Goal: Transaction & Acquisition: Purchase product/service

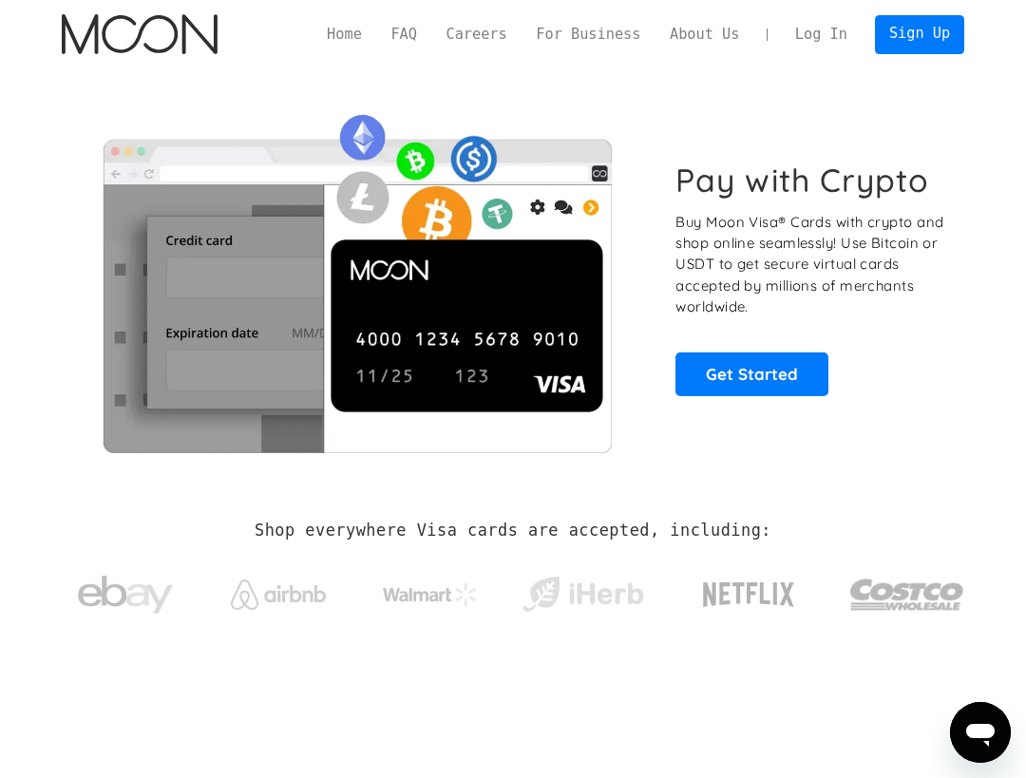
click at [838, 39] on link "Log In" at bounding box center [822, 34] width 82 height 38
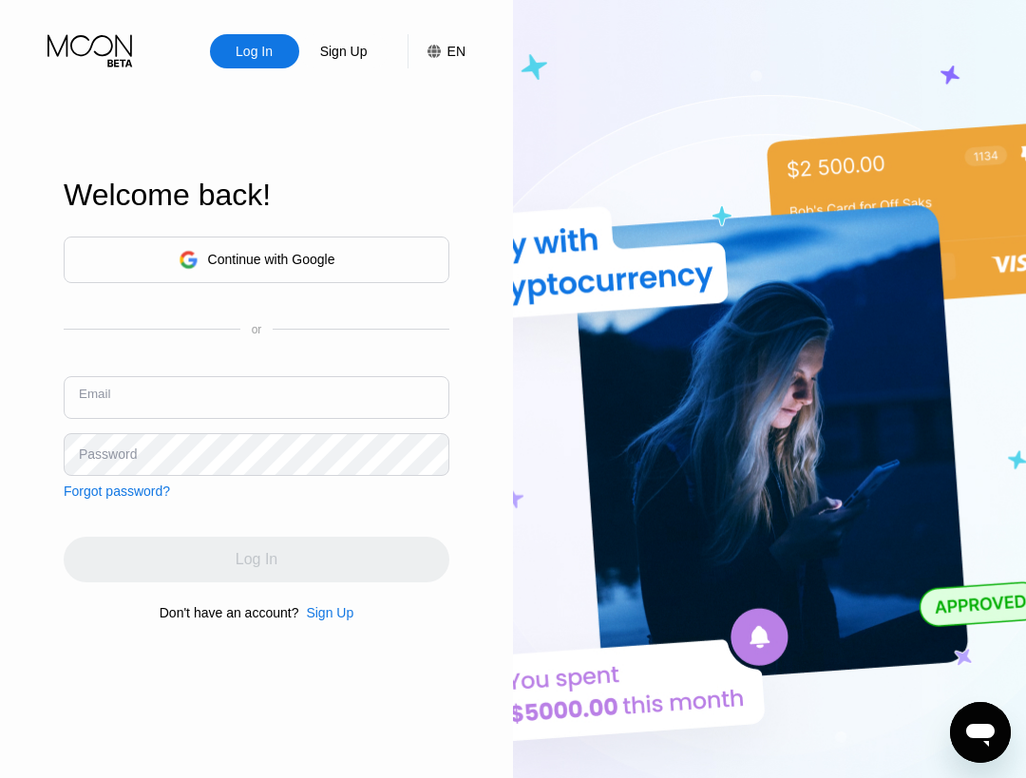
click at [122, 403] on input "text" at bounding box center [257, 397] width 386 height 43
type input "[EMAIL_ADDRESS][DOMAIN_NAME]"
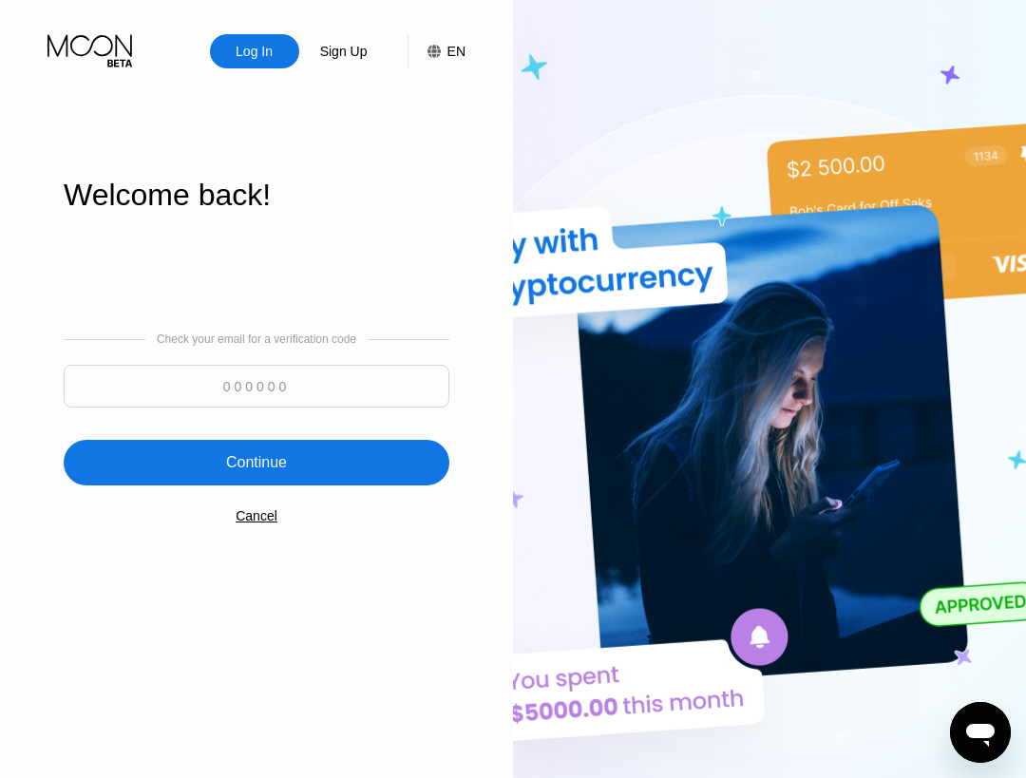
click at [280, 386] on input at bounding box center [257, 386] width 386 height 43
type input "207438"
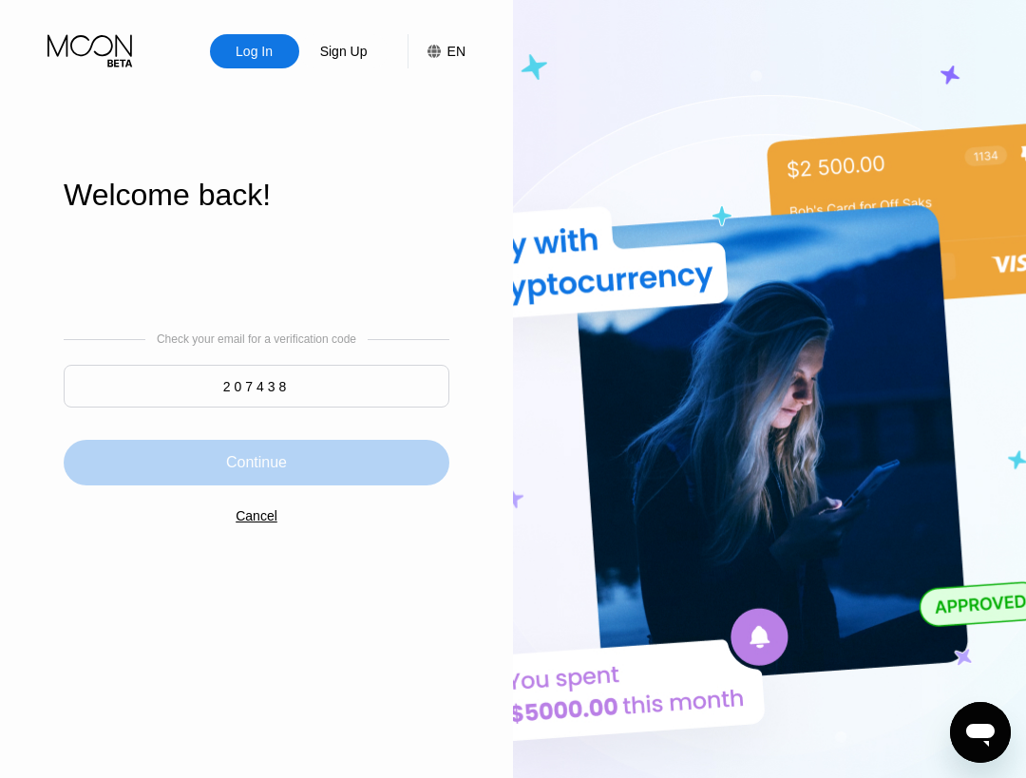
click at [245, 462] on div "Continue" at bounding box center [256, 462] width 61 height 19
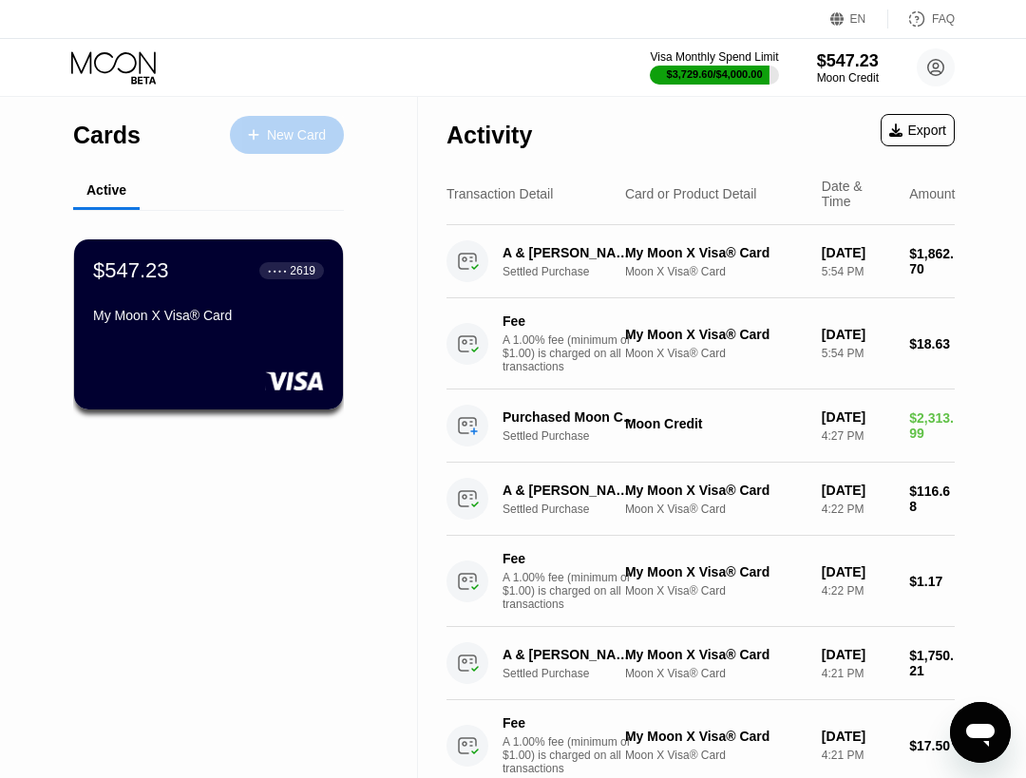
click at [267, 151] on div "New Card" at bounding box center [287, 135] width 114 height 38
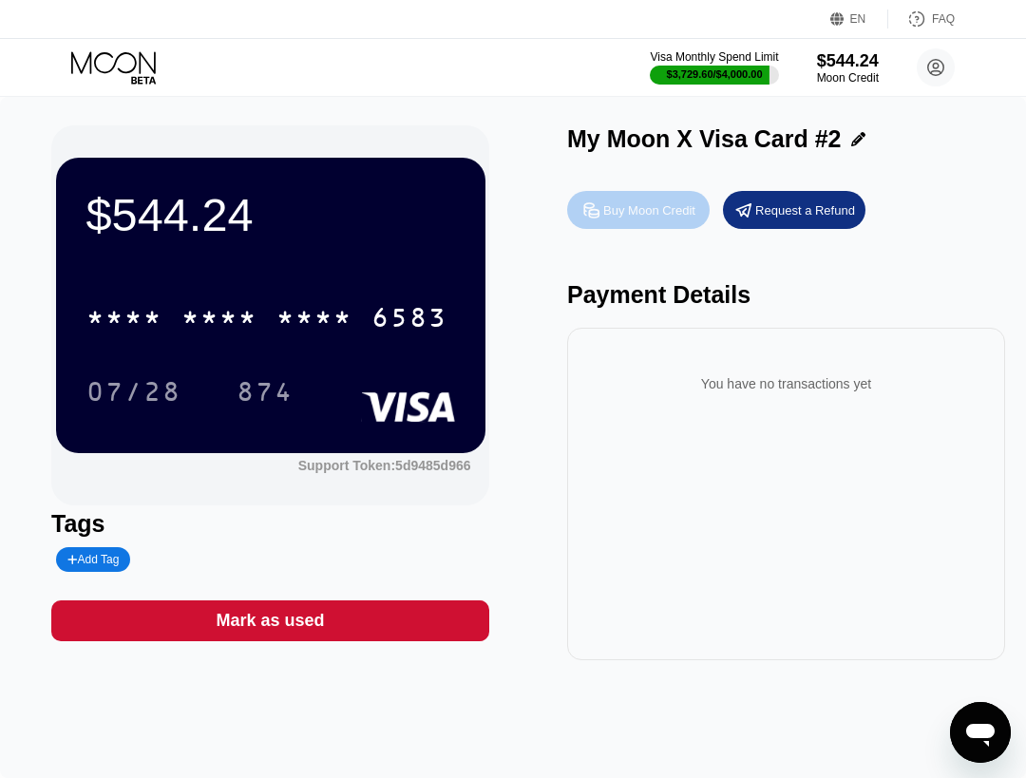
click at [623, 213] on div "Buy Moon Credit" at bounding box center [649, 210] width 92 height 16
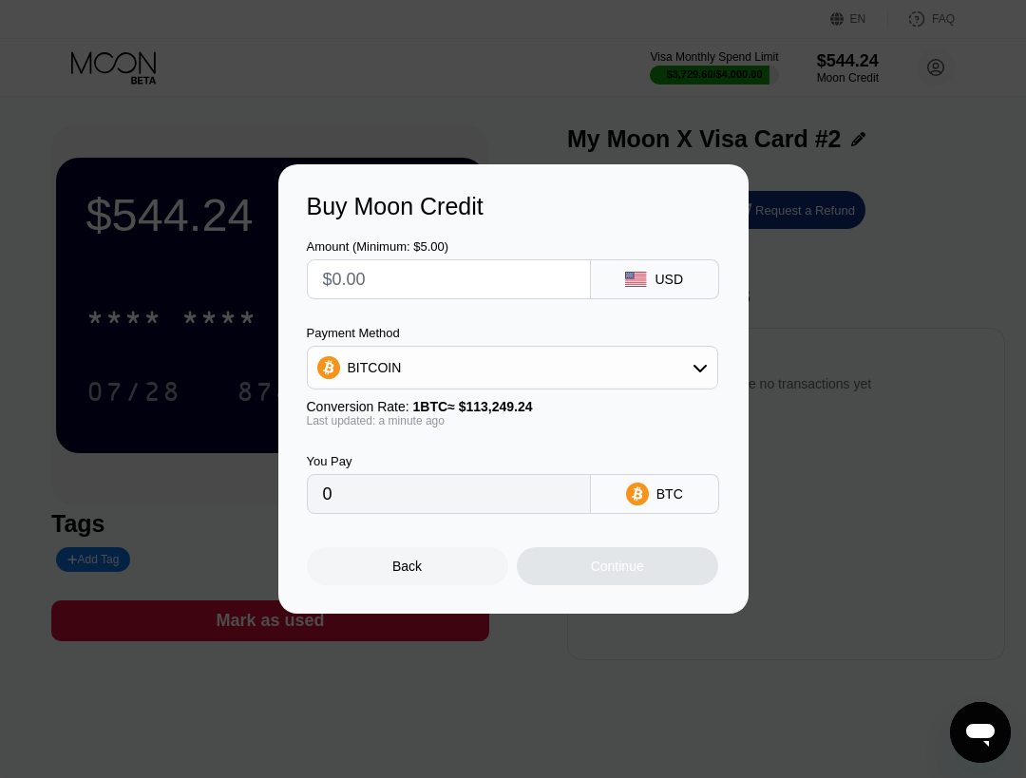
click at [402, 279] on input "text" at bounding box center [449, 279] width 252 height 38
type input "$1"
type input "0.00000884"
type input "$19"
type input "0.00016778"
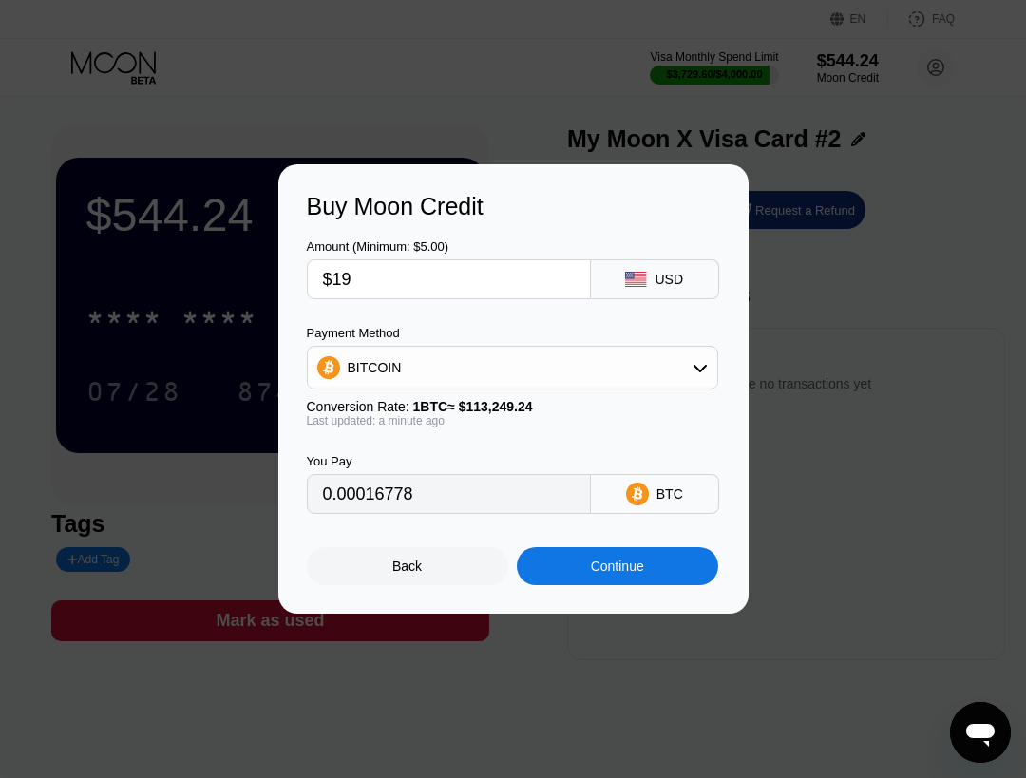
type input "$199"
type input "0.00175719"
type input "$1999"
type input "0.01765134"
type input "$1999"
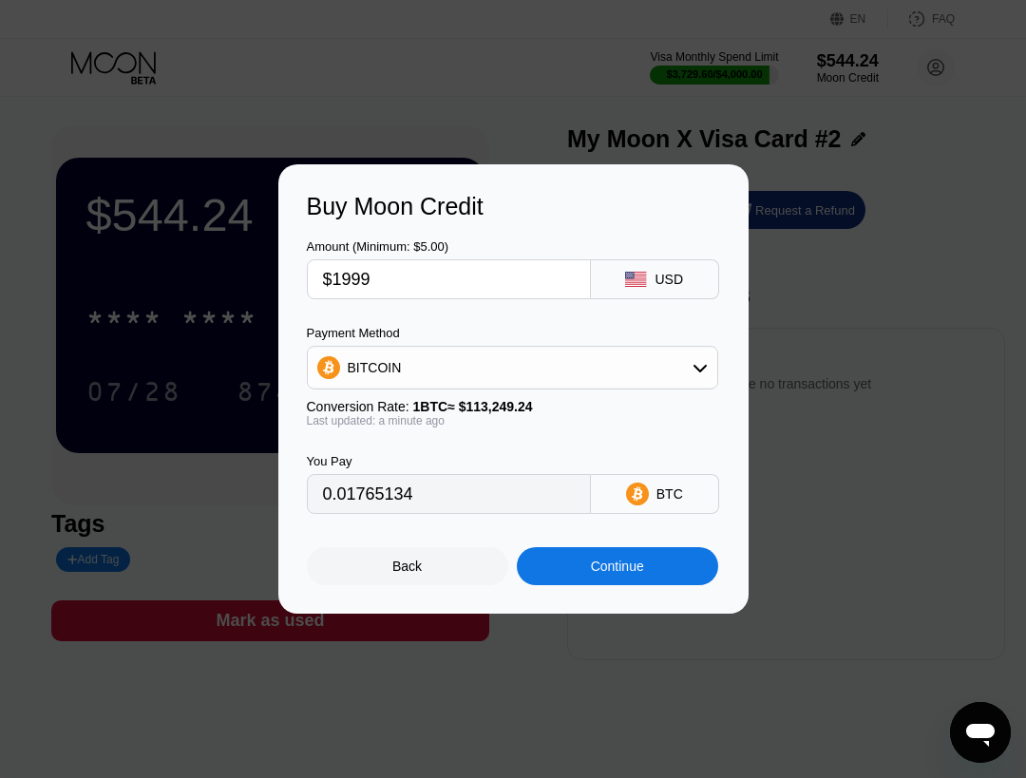
click at [579, 578] on div "Continue" at bounding box center [617, 566] width 201 height 38
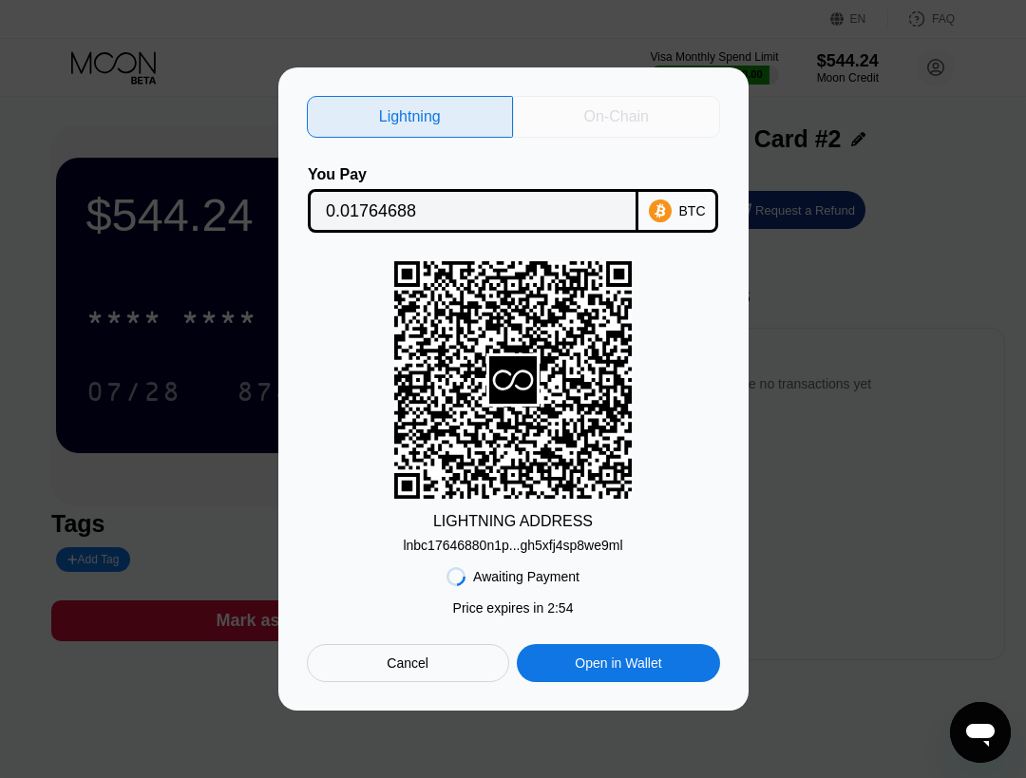
click at [609, 115] on div "On-Chain" at bounding box center [616, 116] width 65 height 19
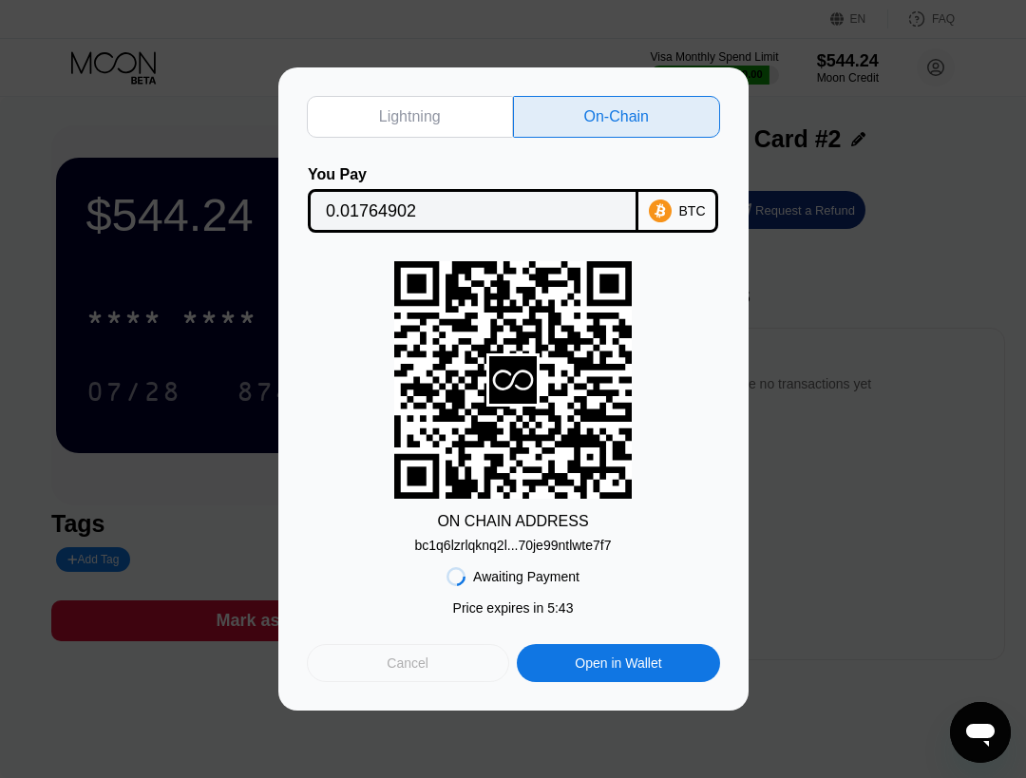
click at [407, 664] on div "Cancel" at bounding box center [408, 662] width 42 height 17
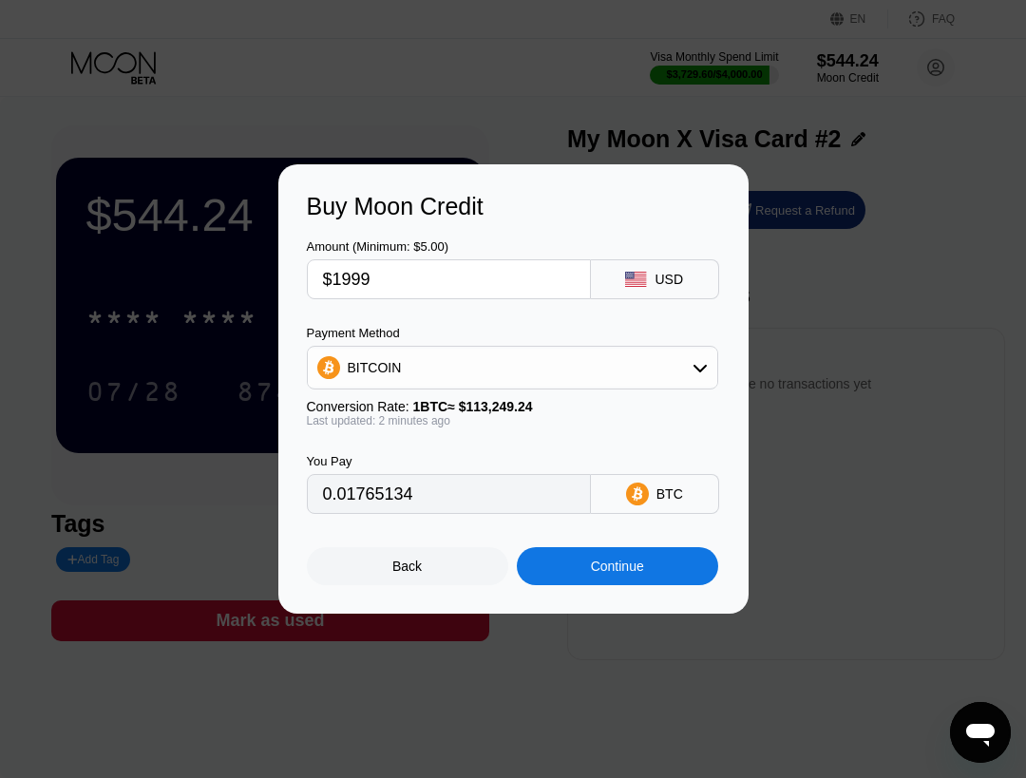
click at [418, 292] on input "$1999" at bounding box center [449, 279] width 252 height 38
type input "$199"
type input "0.00175719"
type input "$19"
type input "0.00016778"
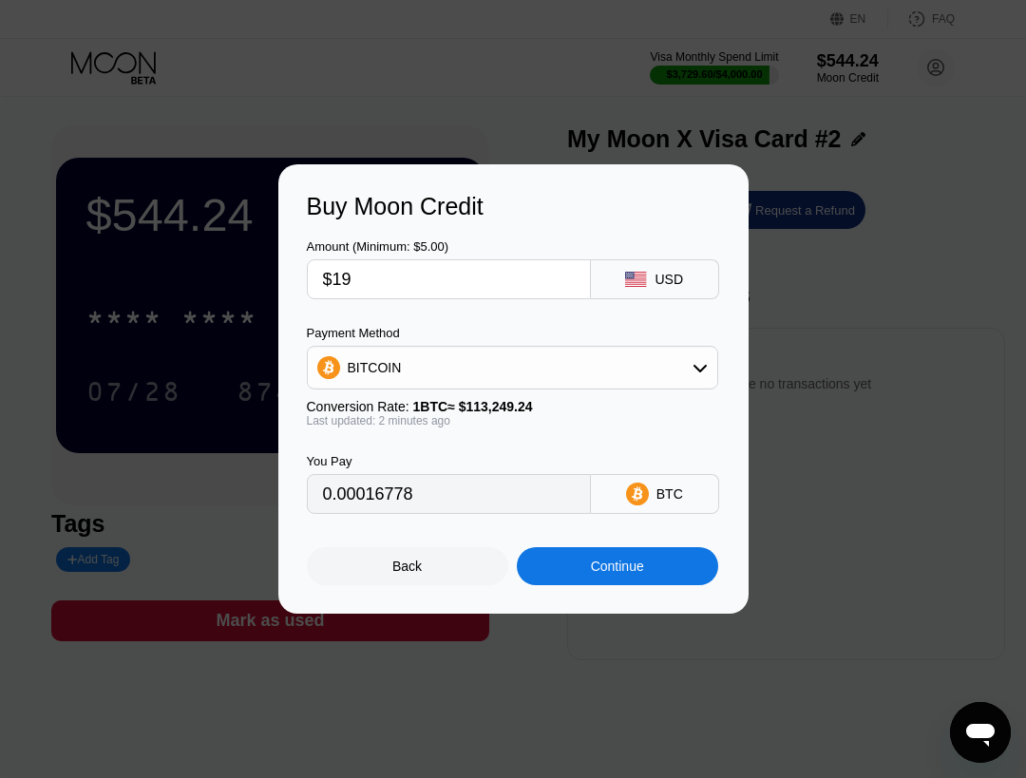
type input "$1"
type input "0.00000884"
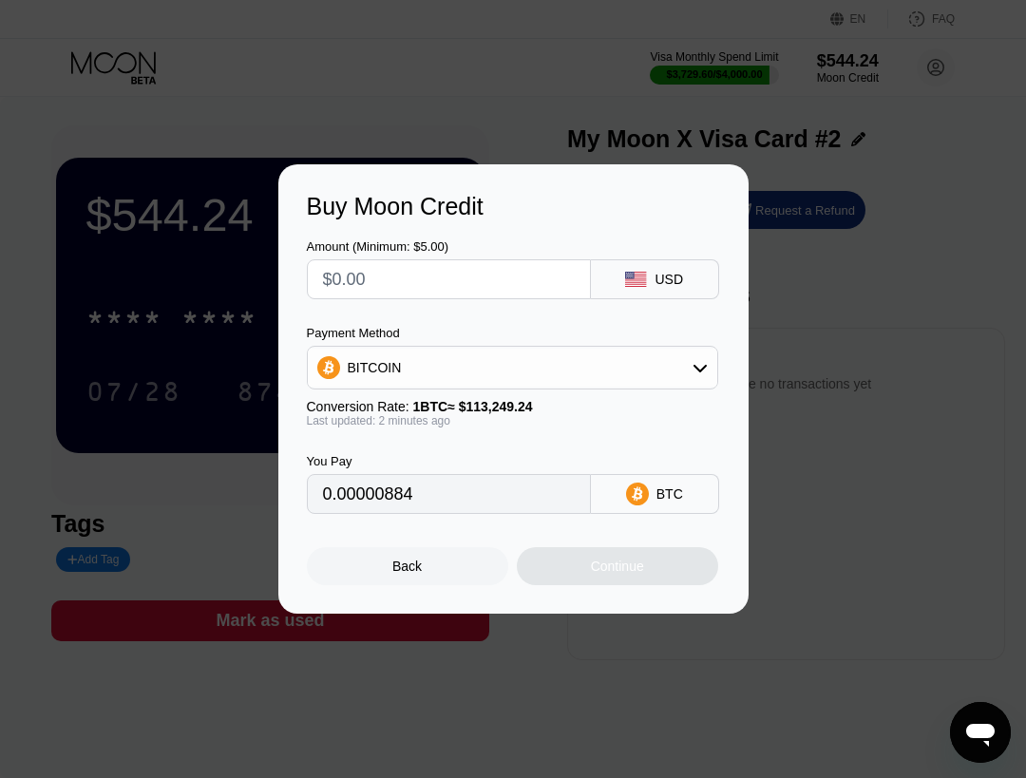
type input "0"
type input "$1"
type input "0.00000884"
type input "$10"
type input "0.00008831"
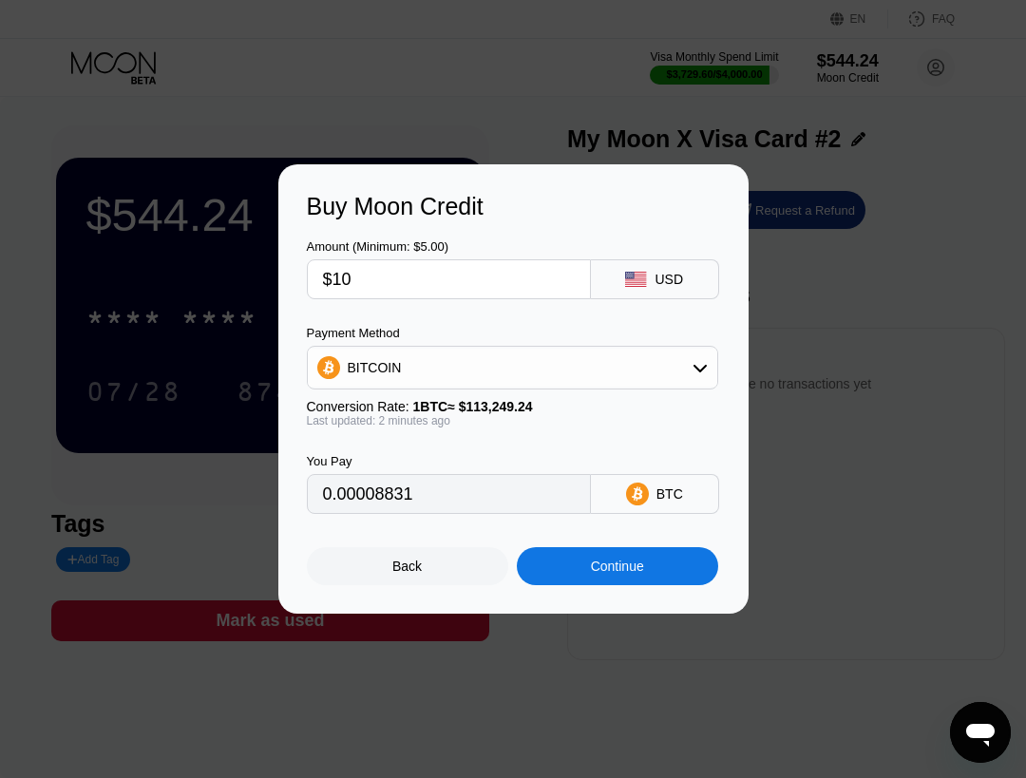
type input "$100"
type input "0.00088301"
type input "$1000"
type input "0.00883009"
type input "$1000"
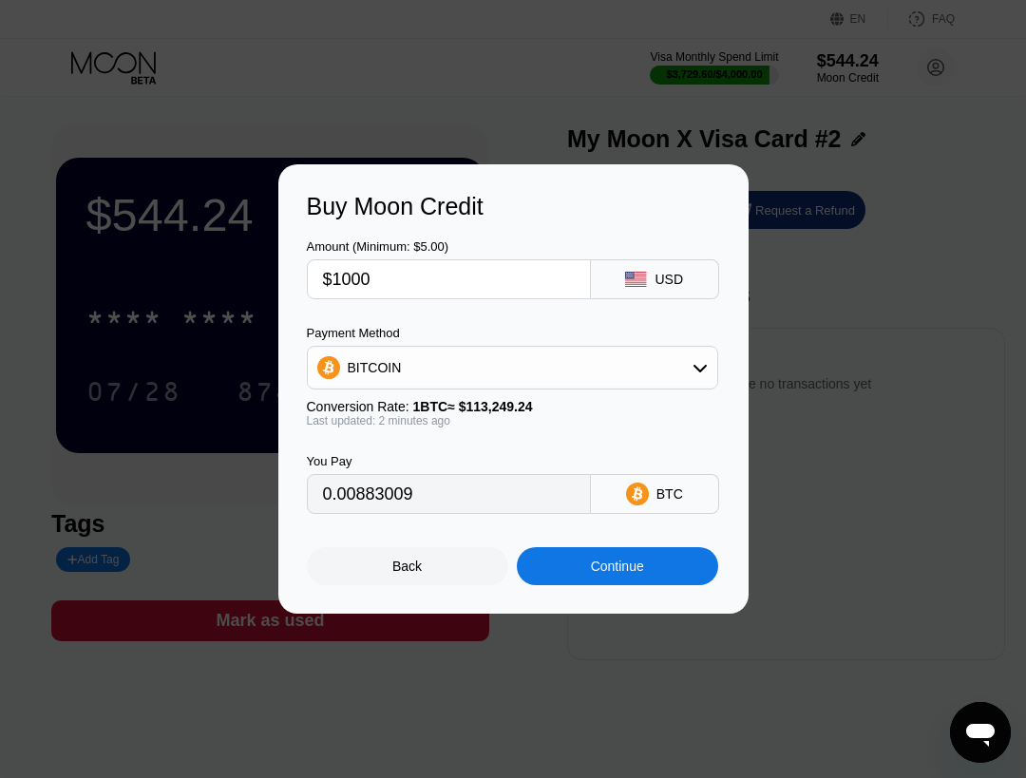
click at [673, 571] on div "Continue" at bounding box center [617, 566] width 201 height 38
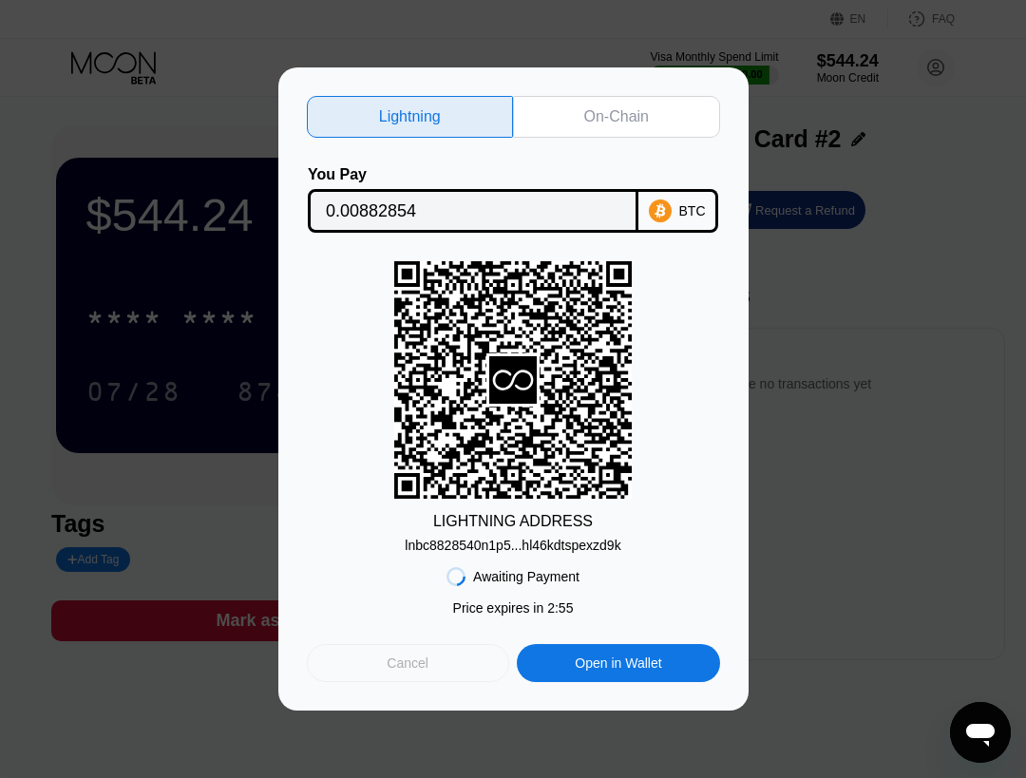
click at [387, 656] on div "Cancel" at bounding box center [408, 663] width 202 height 38
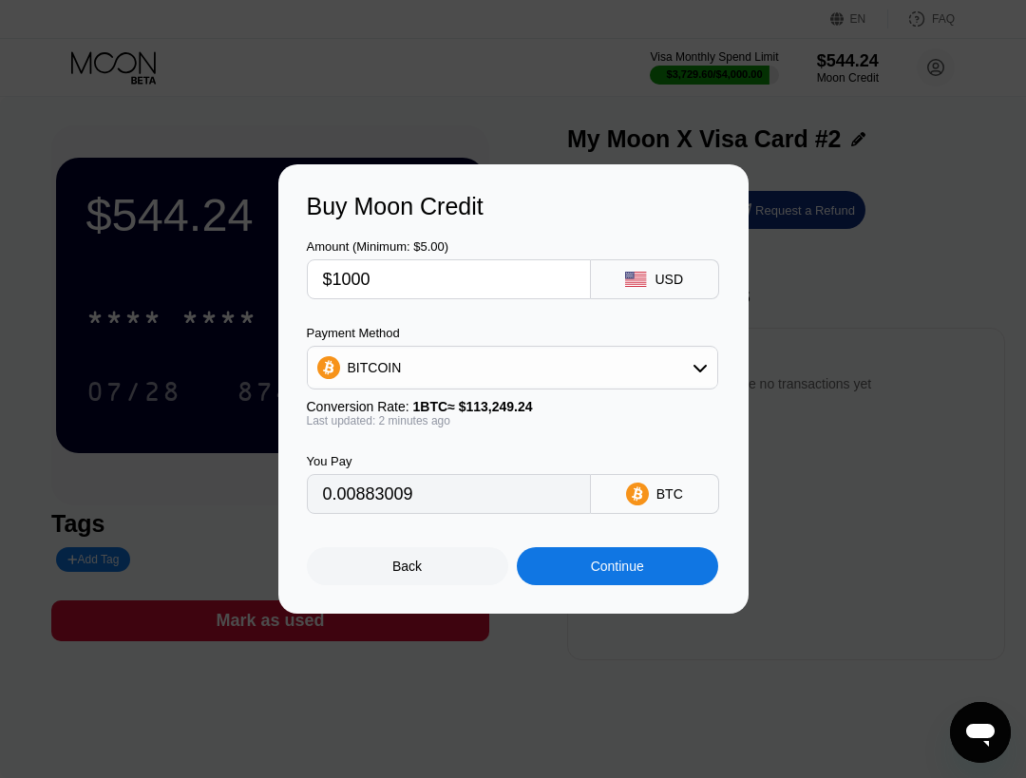
click at [384, 277] on input "$1000" at bounding box center [449, 279] width 252 height 38
type input "$100"
type input "0.00088301"
type input "$10"
type input "0.00008831"
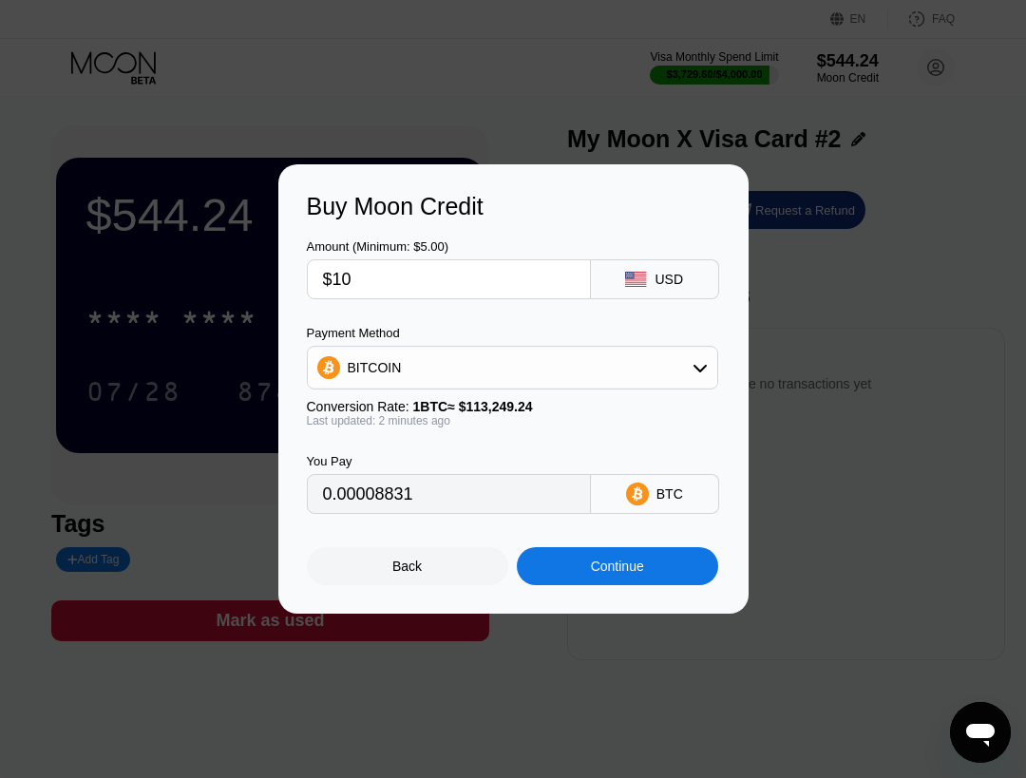
type input "$1"
type input "0.00000884"
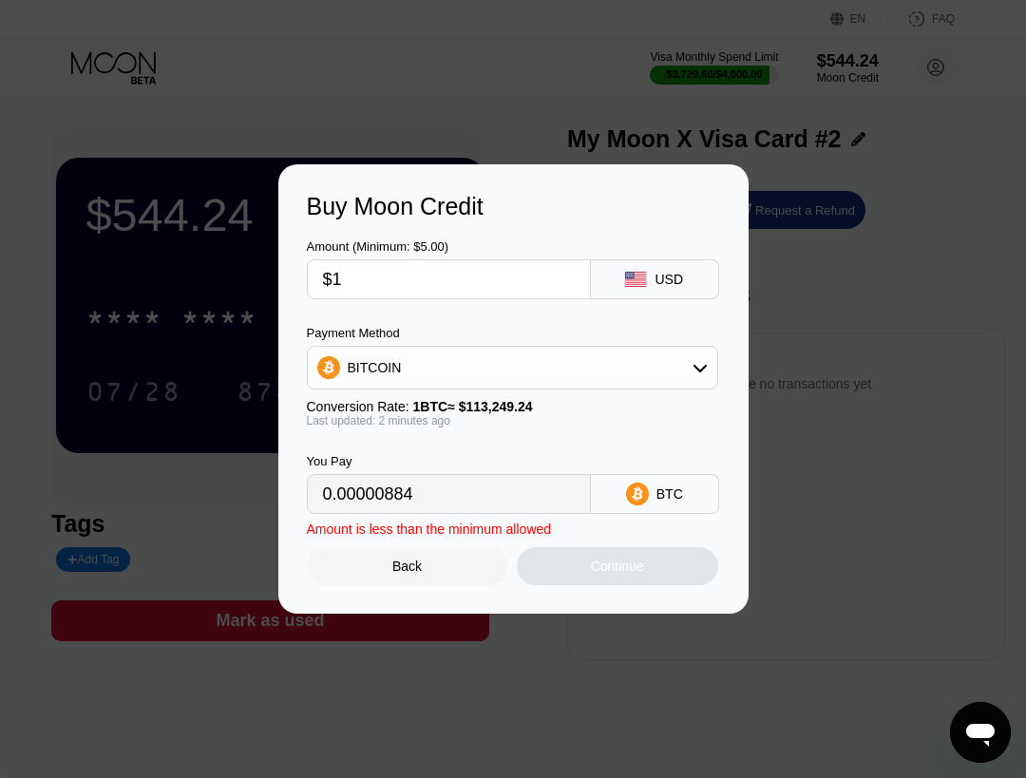
type input "$11"
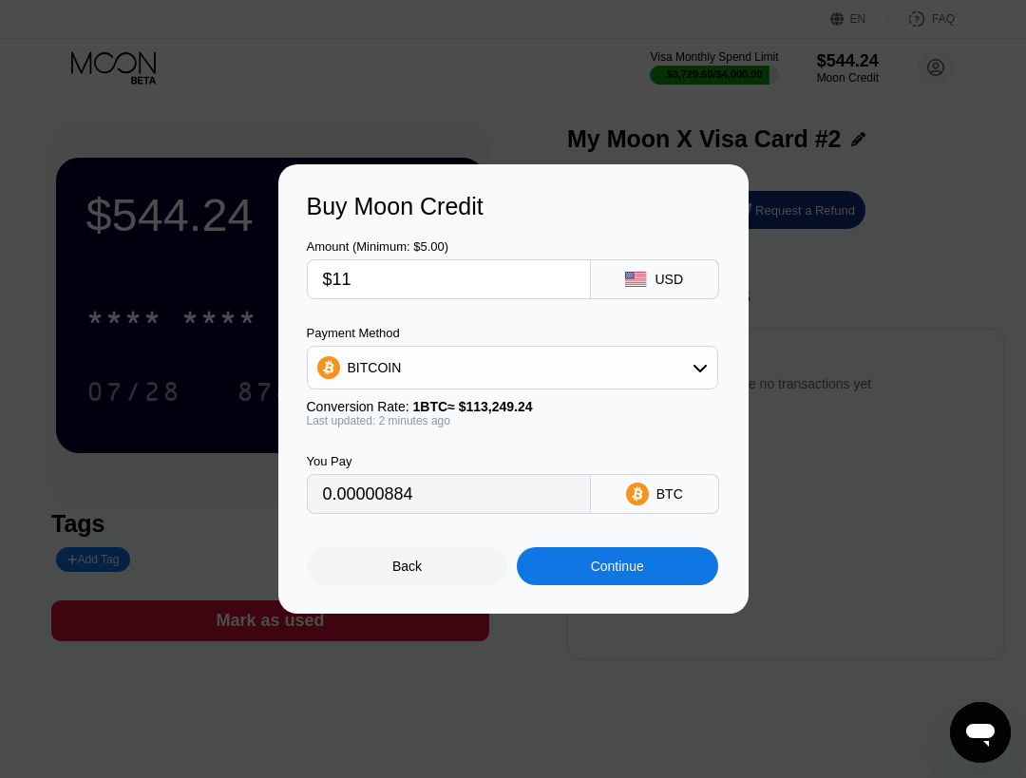
type input "0.00009714"
type input "$110"
type input "0.00097131"
type input "$1100"
type input "0.00971309"
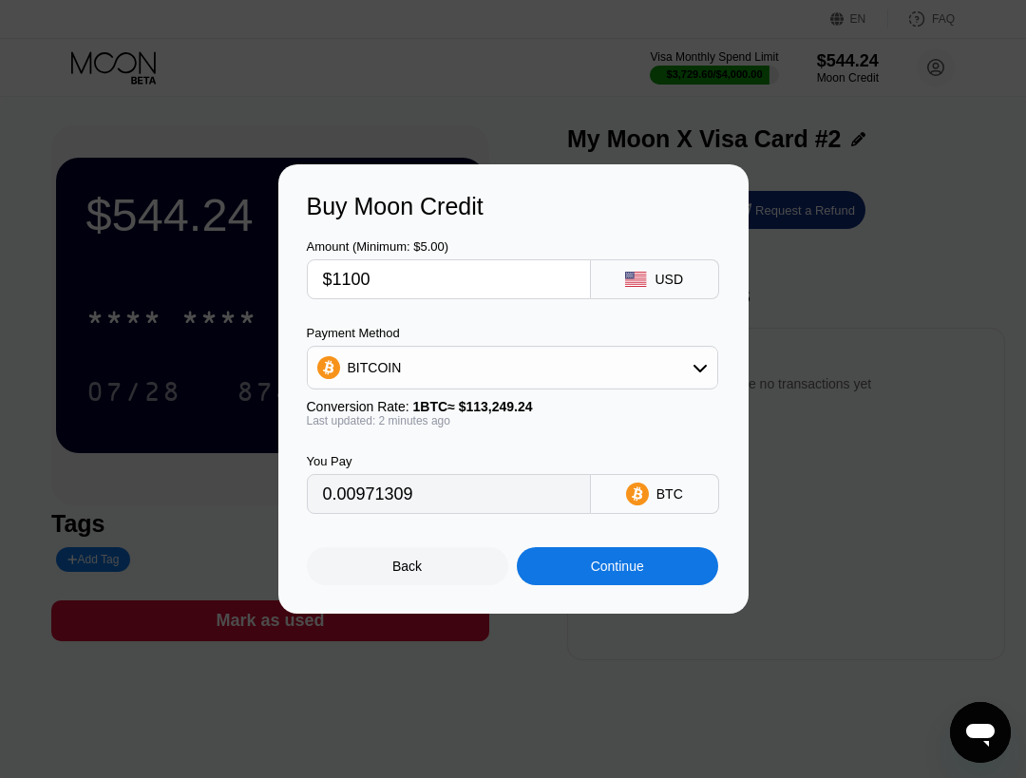
type input "$1100"
click at [634, 564] on div "Continue" at bounding box center [617, 566] width 201 height 38
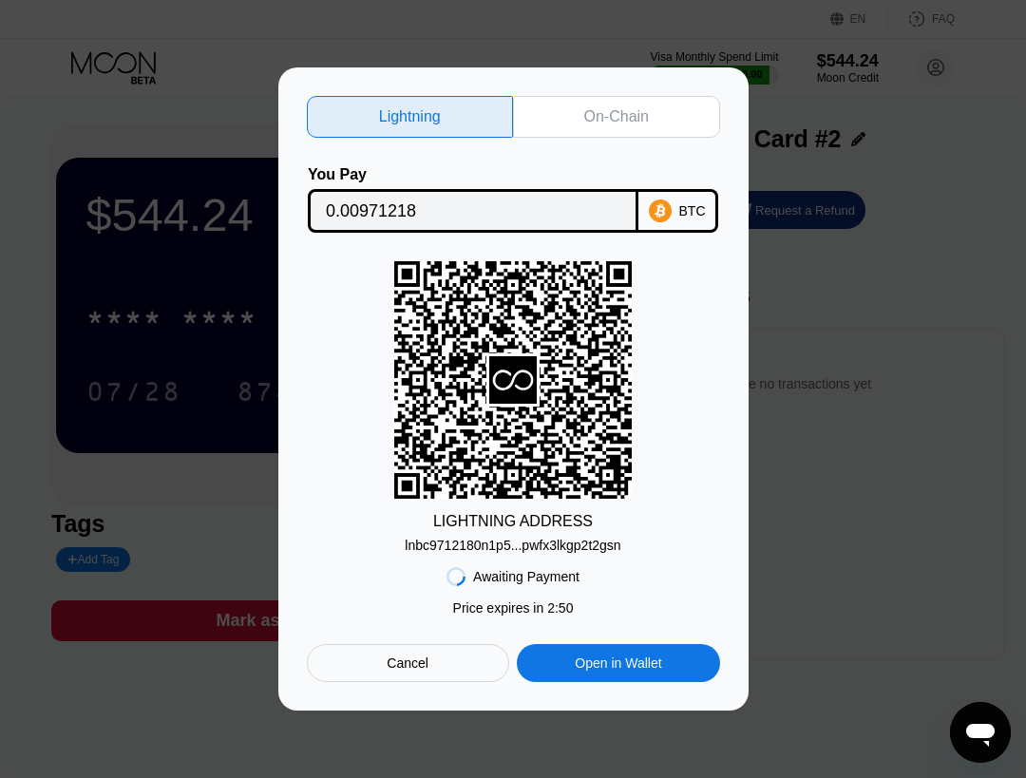
click at [558, 113] on div "On-Chain" at bounding box center [616, 117] width 207 height 42
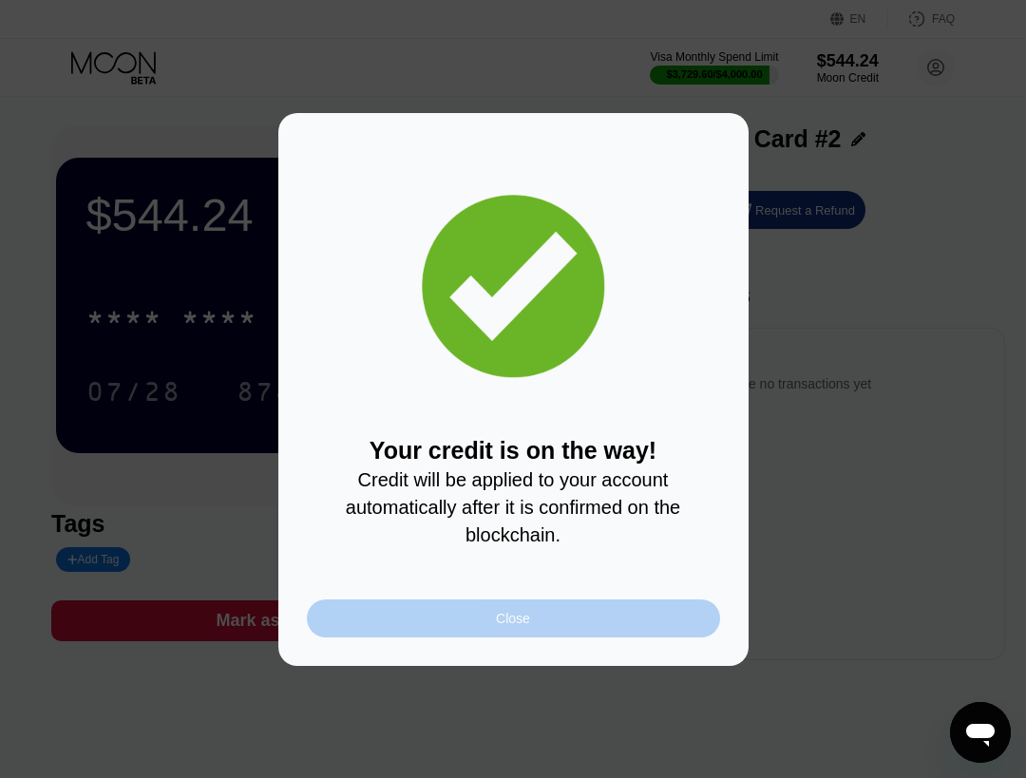
click at [572, 633] on div "Close" at bounding box center [513, 618] width 413 height 38
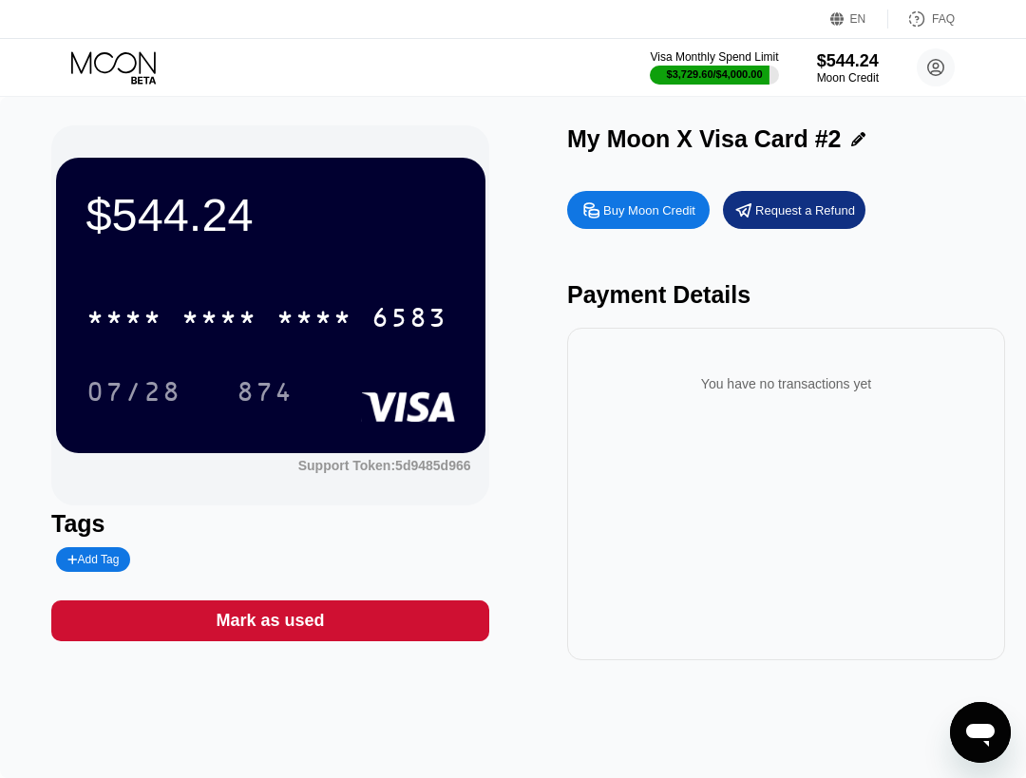
click at [147, 73] on icon at bounding box center [115, 67] width 88 height 33
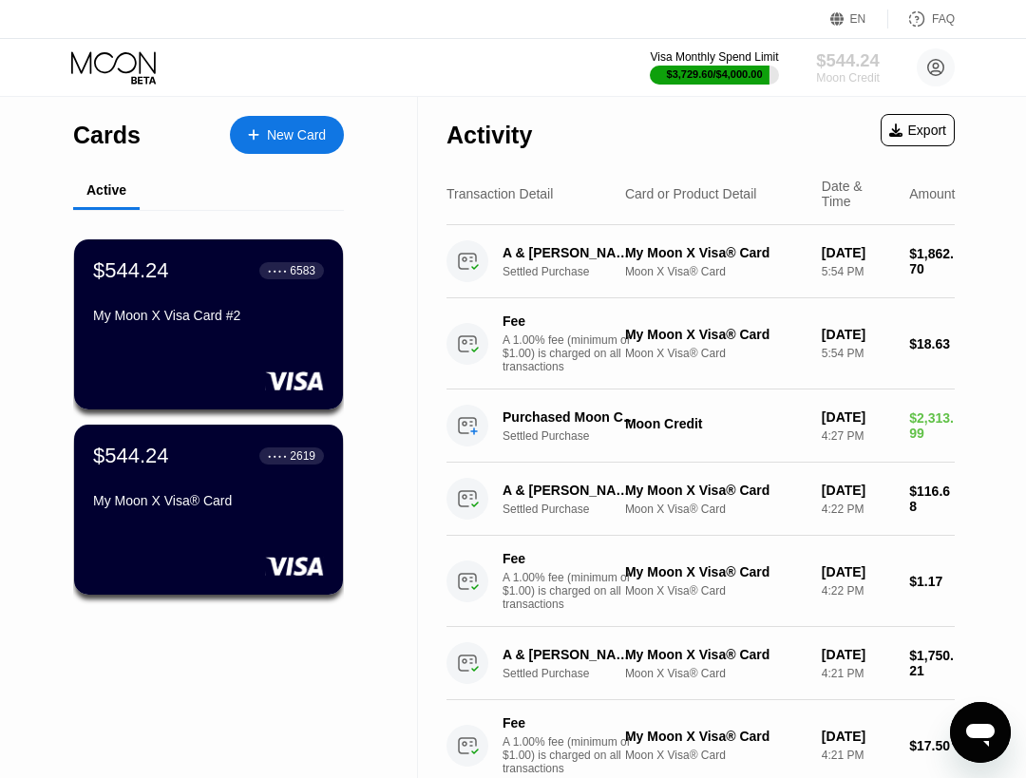
click at [840, 64] on div "$544.24" at bounding box center [848, 60] width 64 height 20
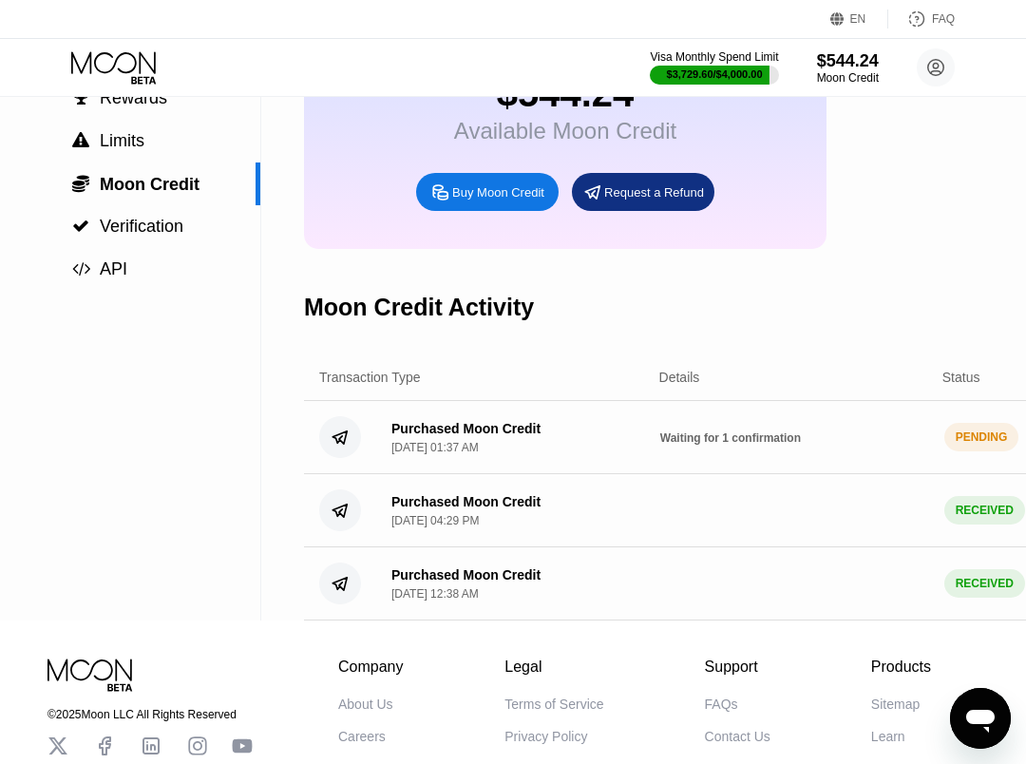
scroll to position [159, 0]
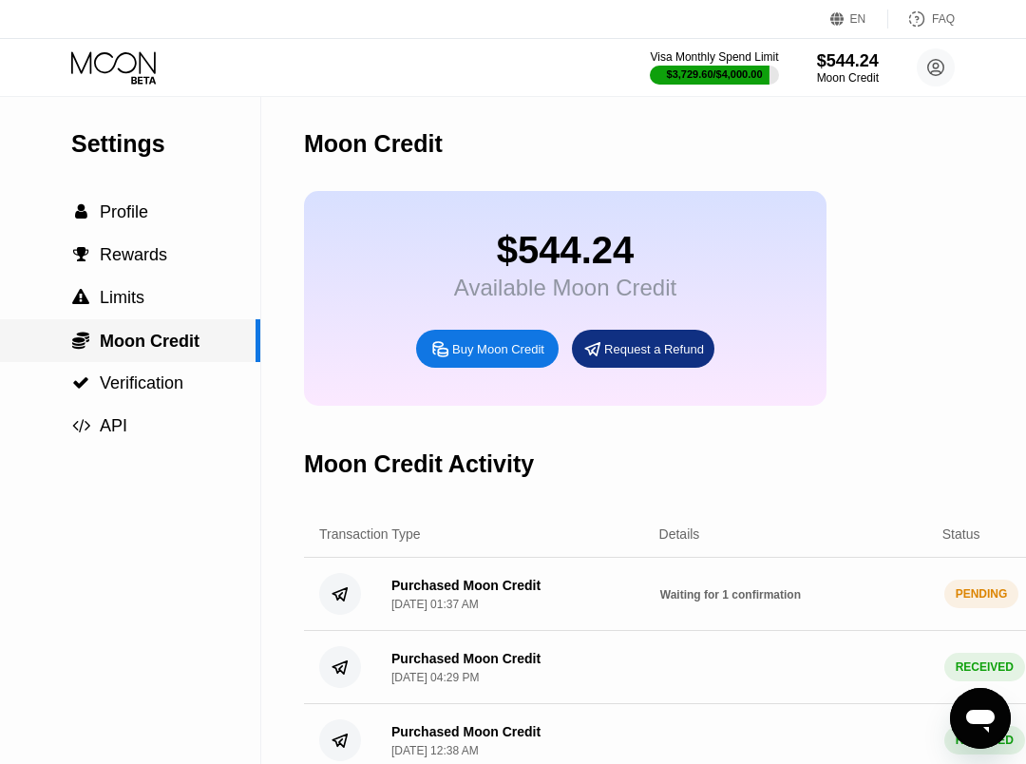
click at [174, 333] on span "Moon Credit" at bounding box center [150, 340] width 100 height 19
click at [162, 81] on div at bounding box center [129, 67] width 117 height 33
click at [141, 66] on icon at bounding box center [115, 67] width 88 height 33
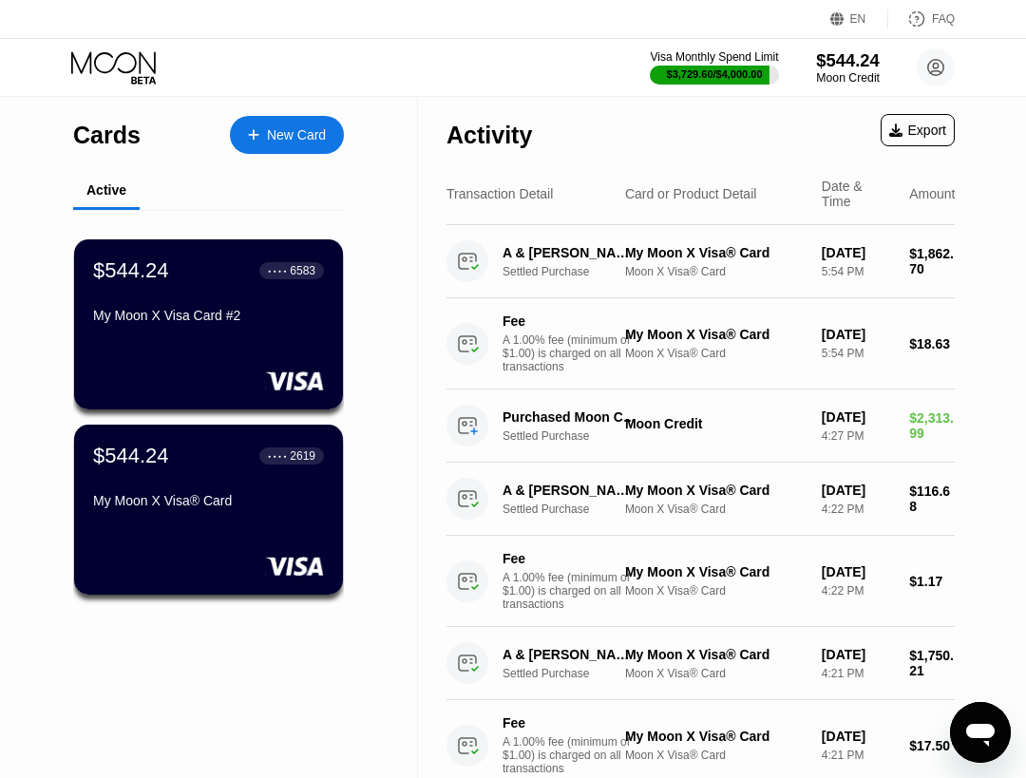
click at [861, 62] on div "$544.24" at bounding box center [848, 60] width 64 height 20
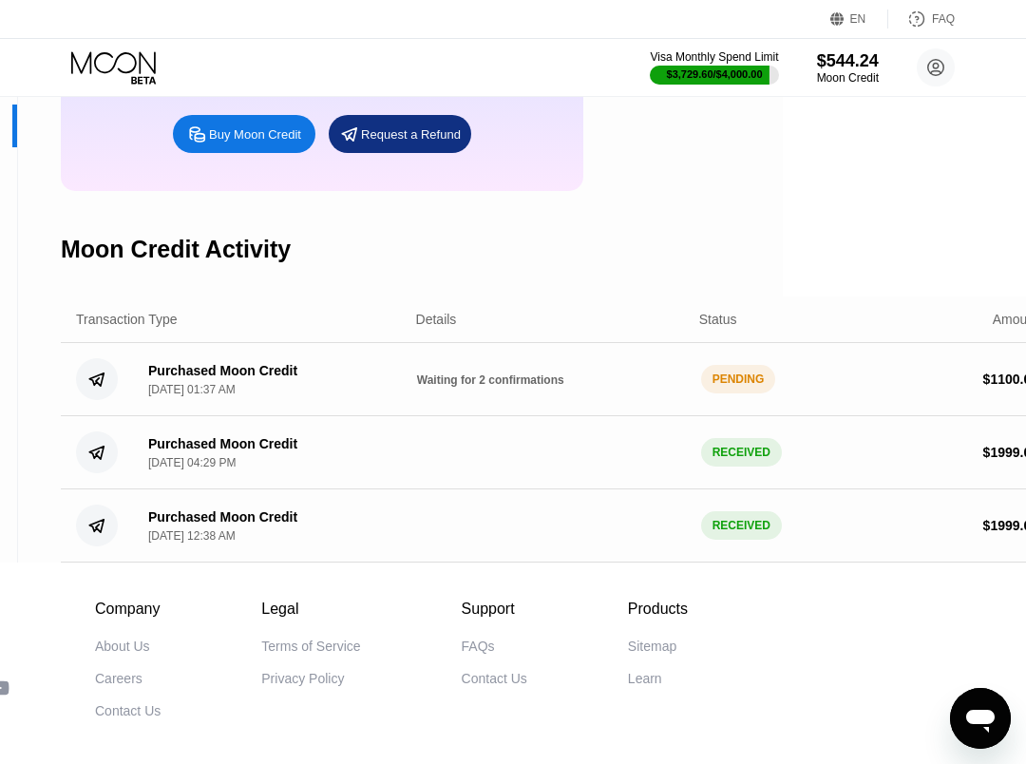
scroll to position [215, 241]
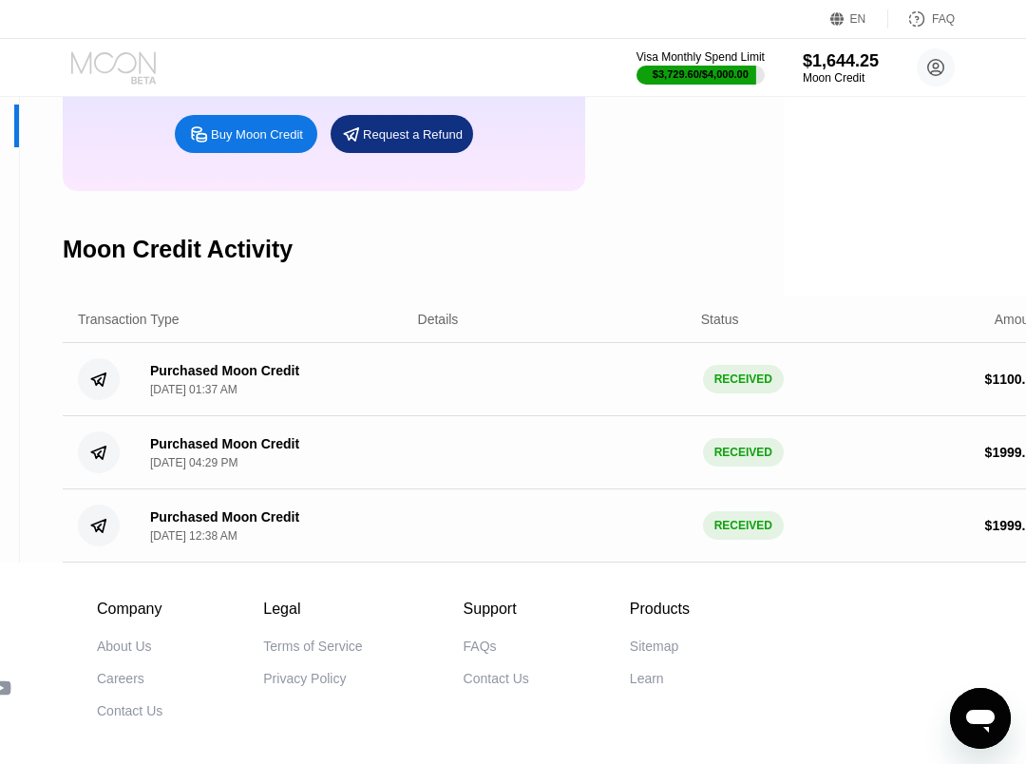
click at [141, 60] on icon at bounding box center [115, 67] width 88 height 33
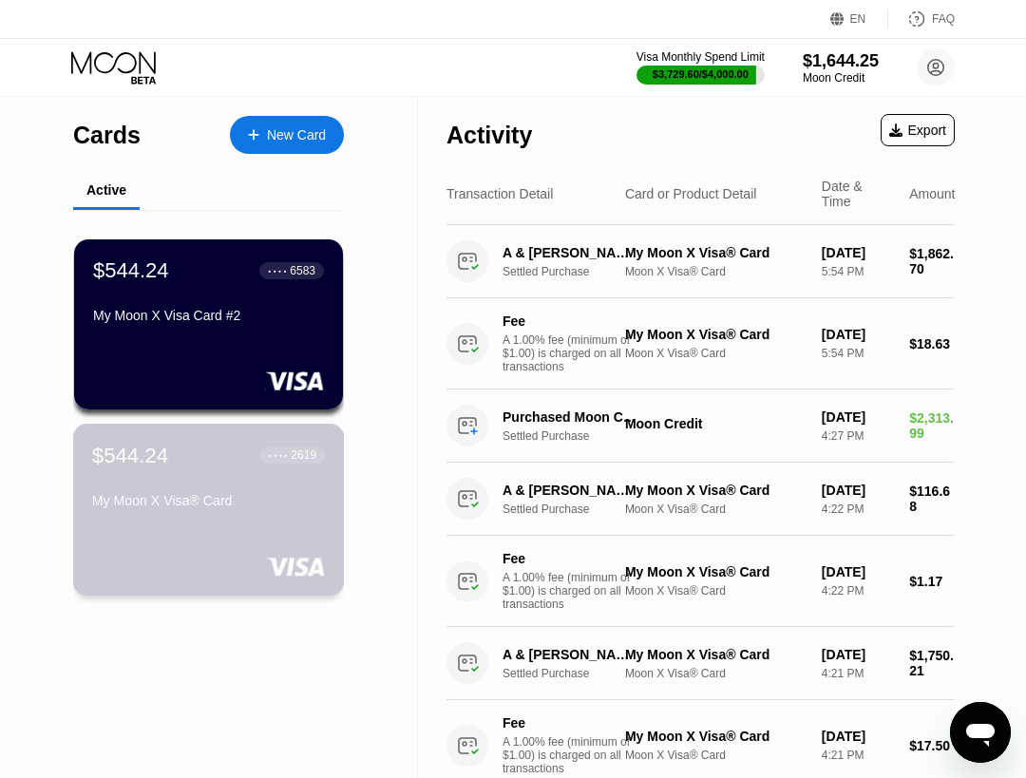
click at [151, 487] on div "$544.24 ● ● ● ● 2619 My Moon X Visa® Card" at bounding box center [208, 479] width 233 height 73
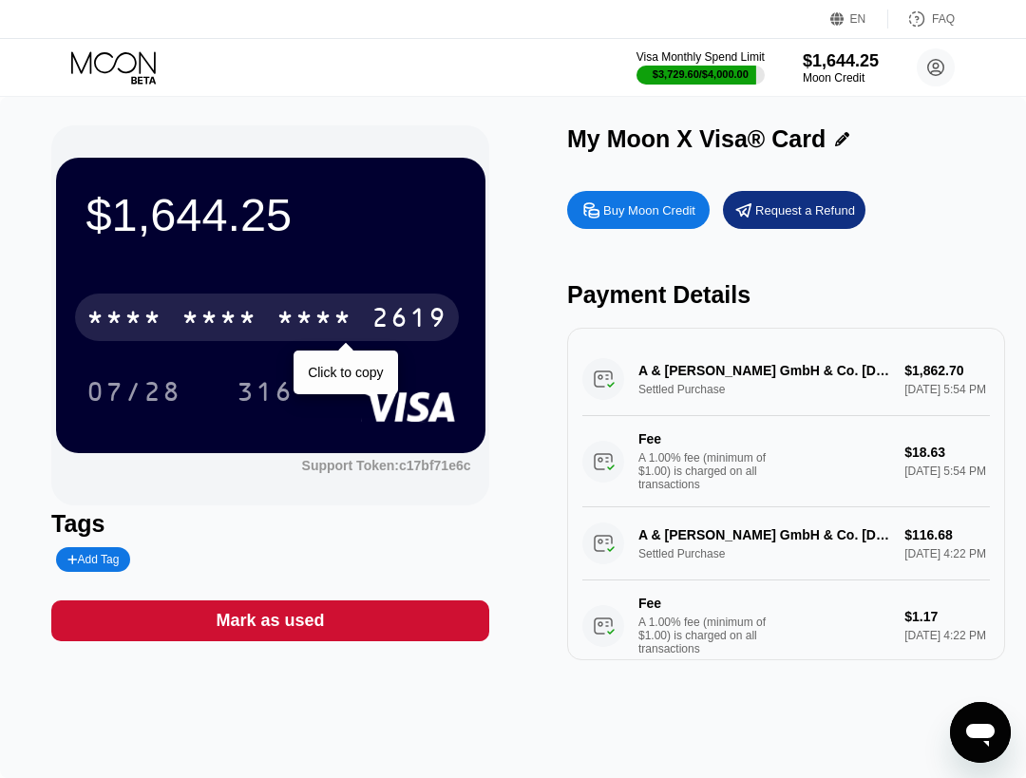
click at [258, 314] on div "* * * * * * * * * * * * 2619" at bounding box center [267, 316] width 384 height 47
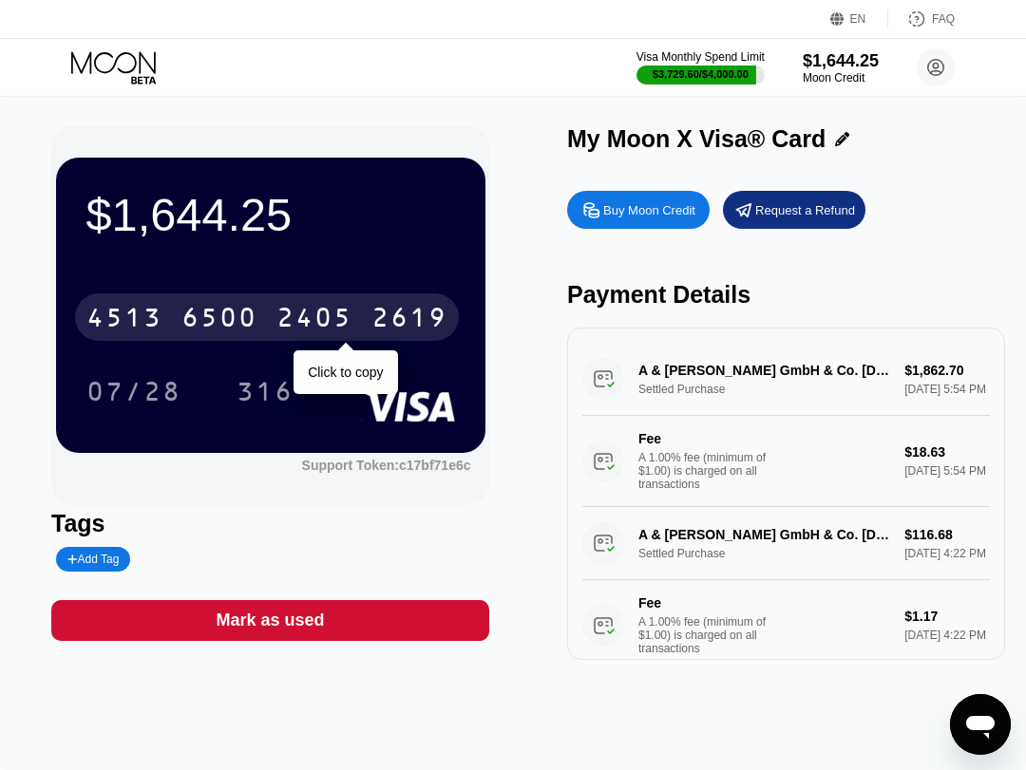
click at [198, 327] on div "6500" at bounding box center [219, 320] width 76 height 30
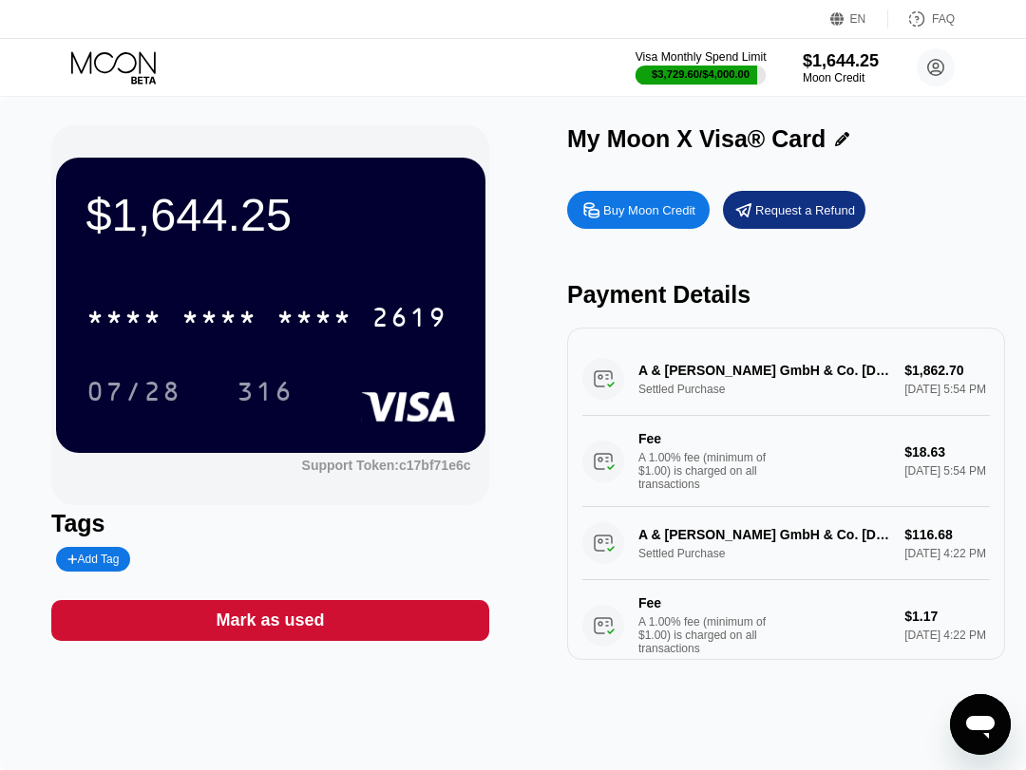
click at [708, 73] on div "$3,729.60 / $4,000.00" at bounding box center [700, 73] width 98 height 11
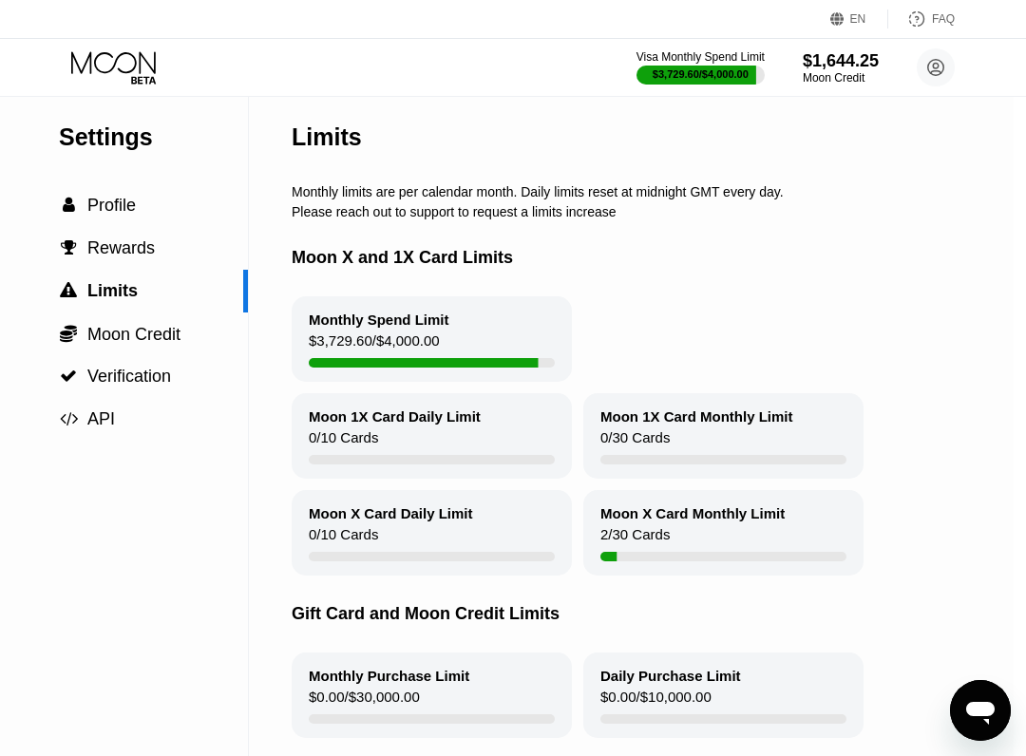
scroll to position [0, 12]
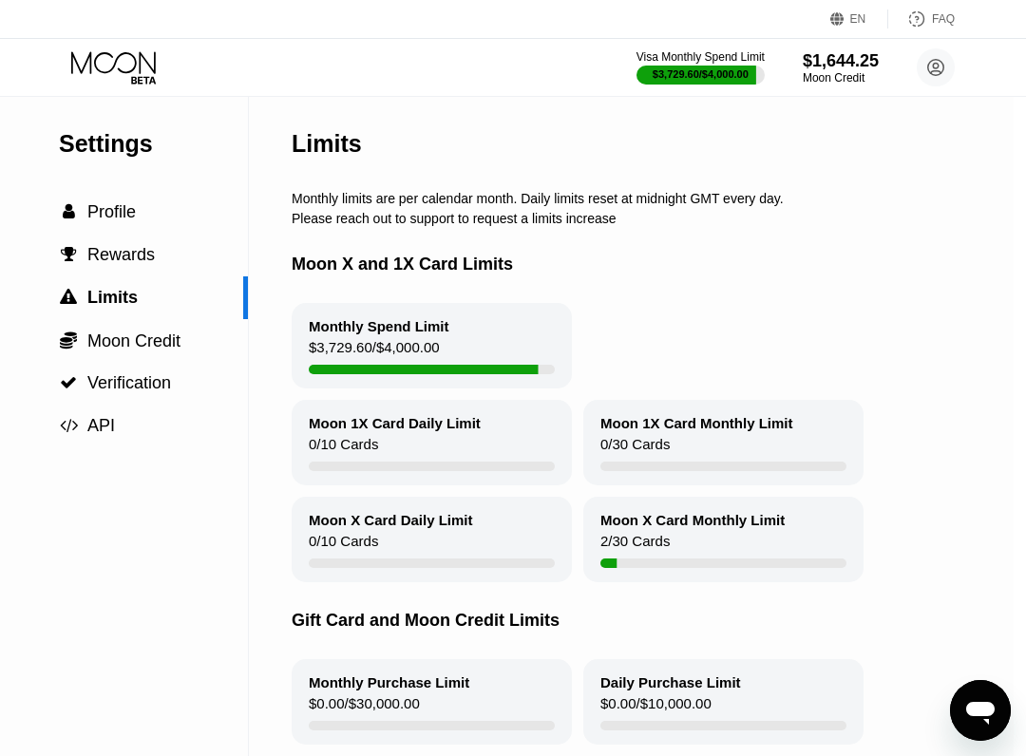
click at [153, 92] on div "Visa Monthly Spend Limit $3,729.60 / $4,000.00 $1,644.25 Moon Credit chopcity41…" at bounding box center [513, 67] width 1026 height 57
click at [142, 70] on icon at bounding box center [115, 67] width 88 height 33
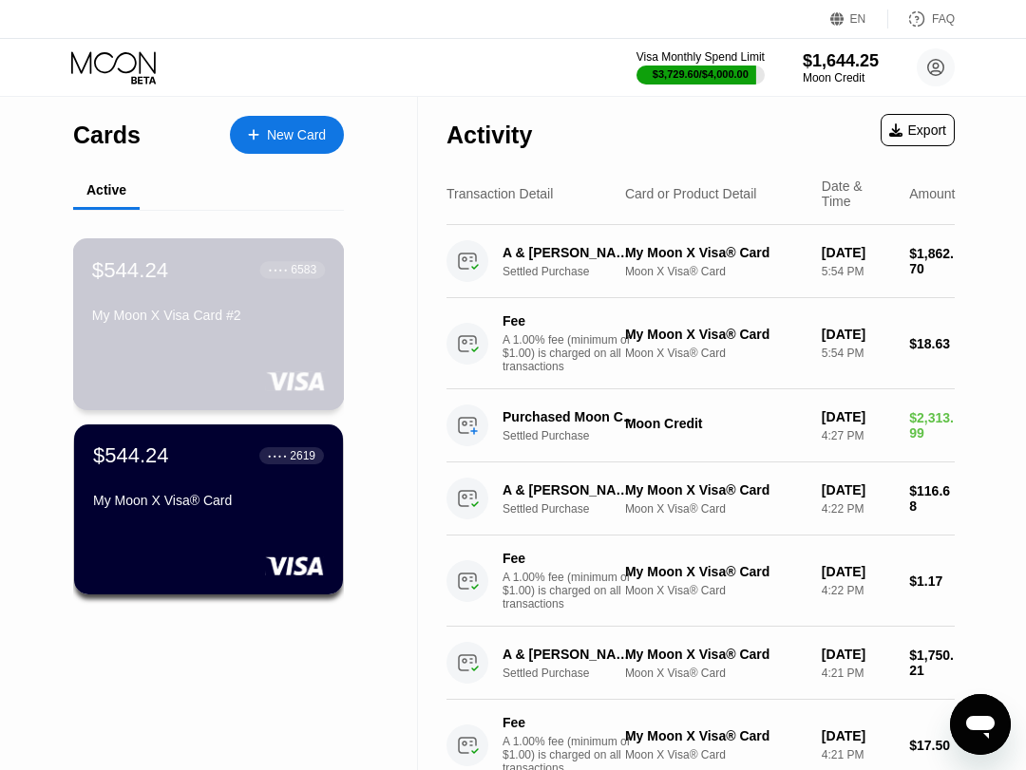
click at [204, 367] on div "$544.24 ● ● ● ● 6583 My Moon X Visa Card #2" at bounding box center [209, 324] width 272 height 172
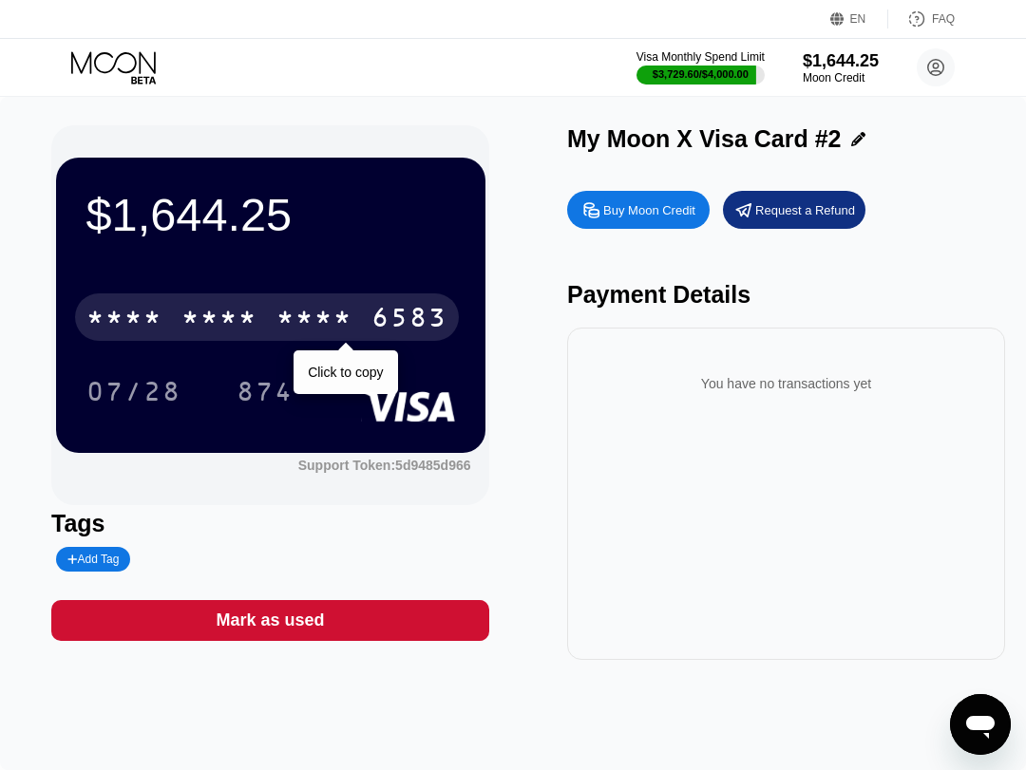
click at [295, 338] on div "* * * * * * * * * * * * 6583" at bounding box center [267, 316] width 384 height 47
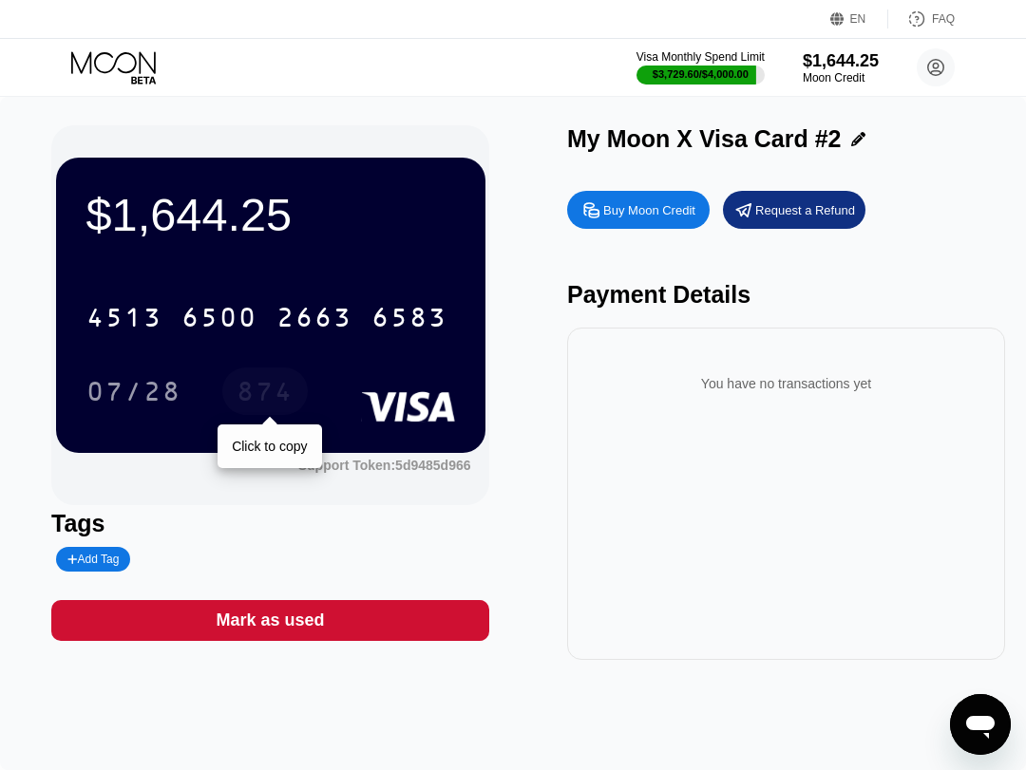
click at [268, 376] on div "874" at bounding box center [264, 391] width 85 height 47
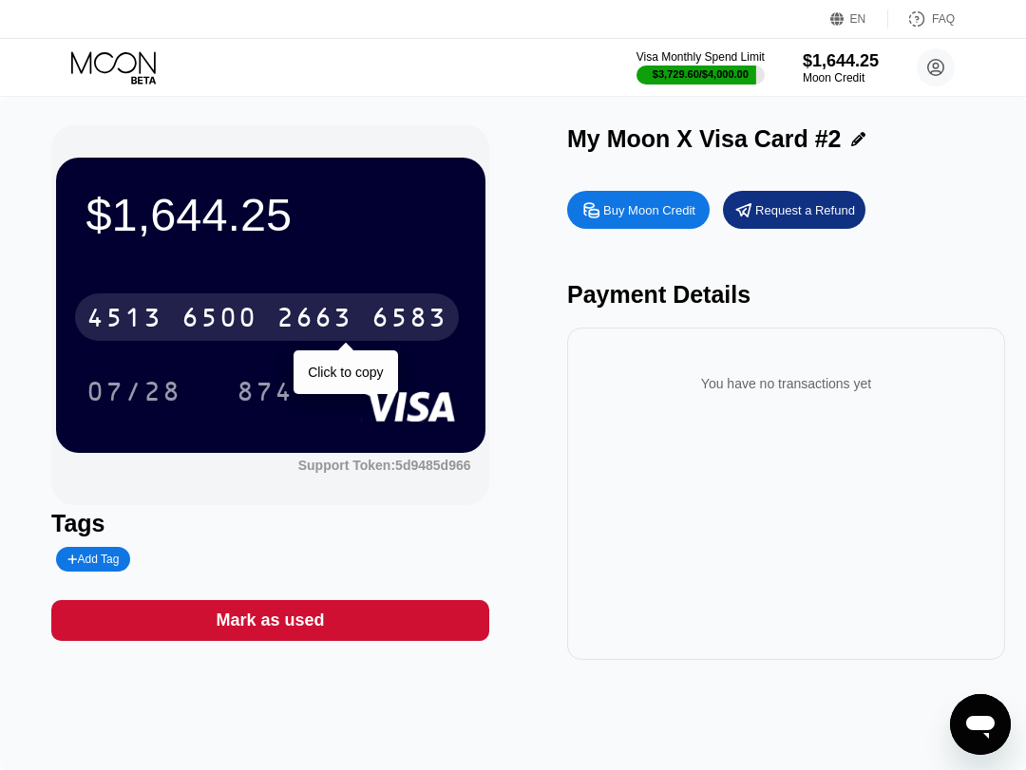
click at [224, 315] on div "6500" at bounding box center [219, 320] width 76 height 30
click at [174, 311] on div "* * * * * * * * * * * * 6583" at bounding box center [267, 316] width 384 height 47
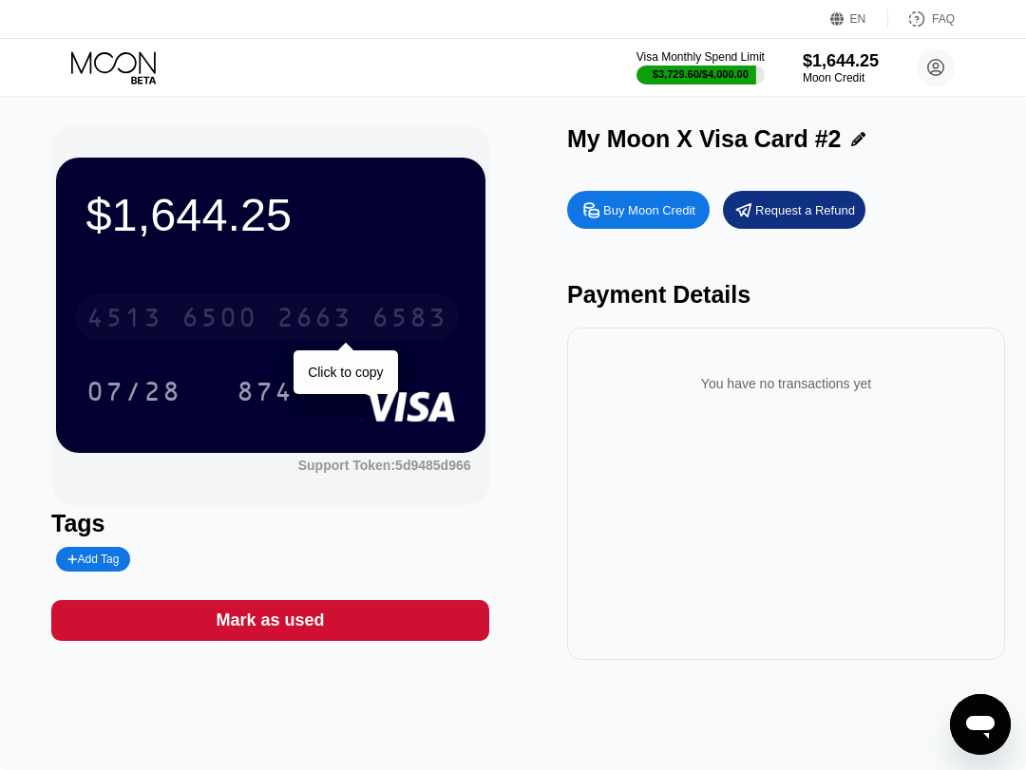
click at [231, 312] on div "6500" at bounding box center [219, 320] width 76 height 30
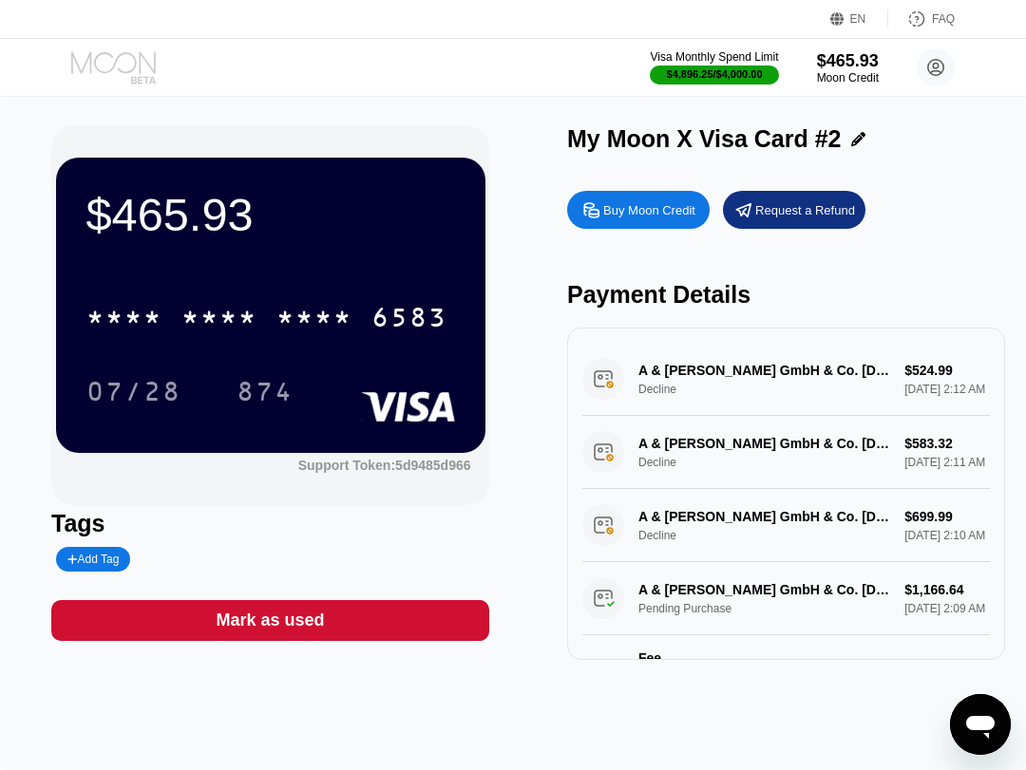
click at [144, 80] on icon at bounding box center [115, 67] width 88 height 33
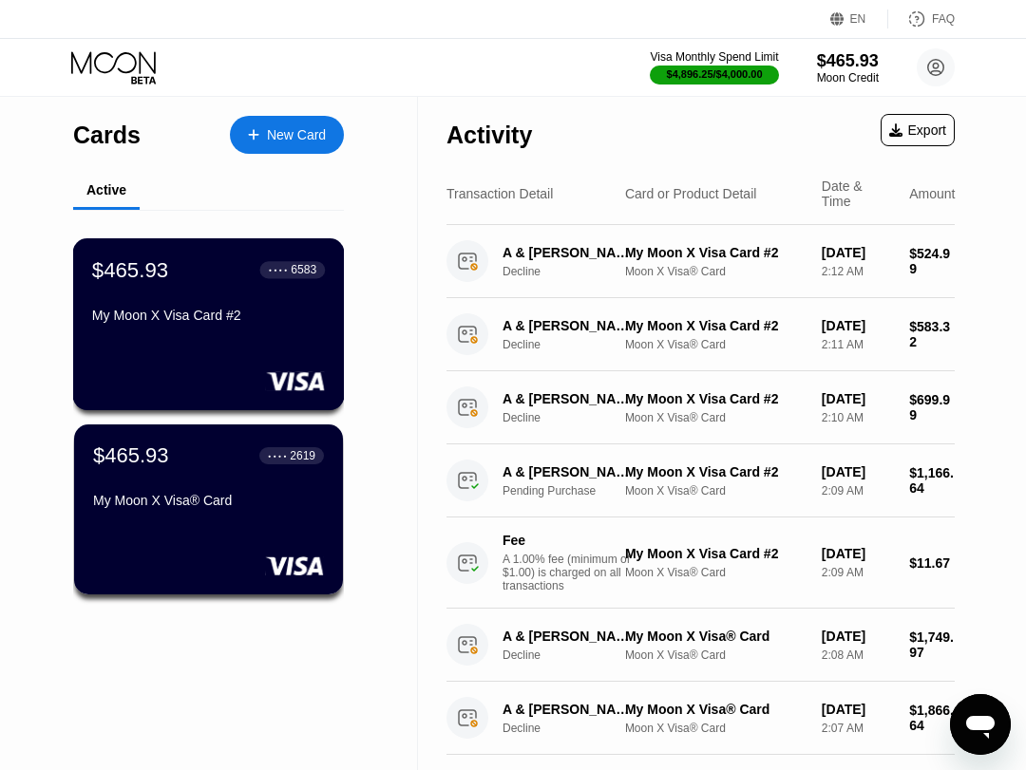
click at [197, 318] on div "My Moon X Visa Card #2" at bounding box center [208, 315] width 233 height 15
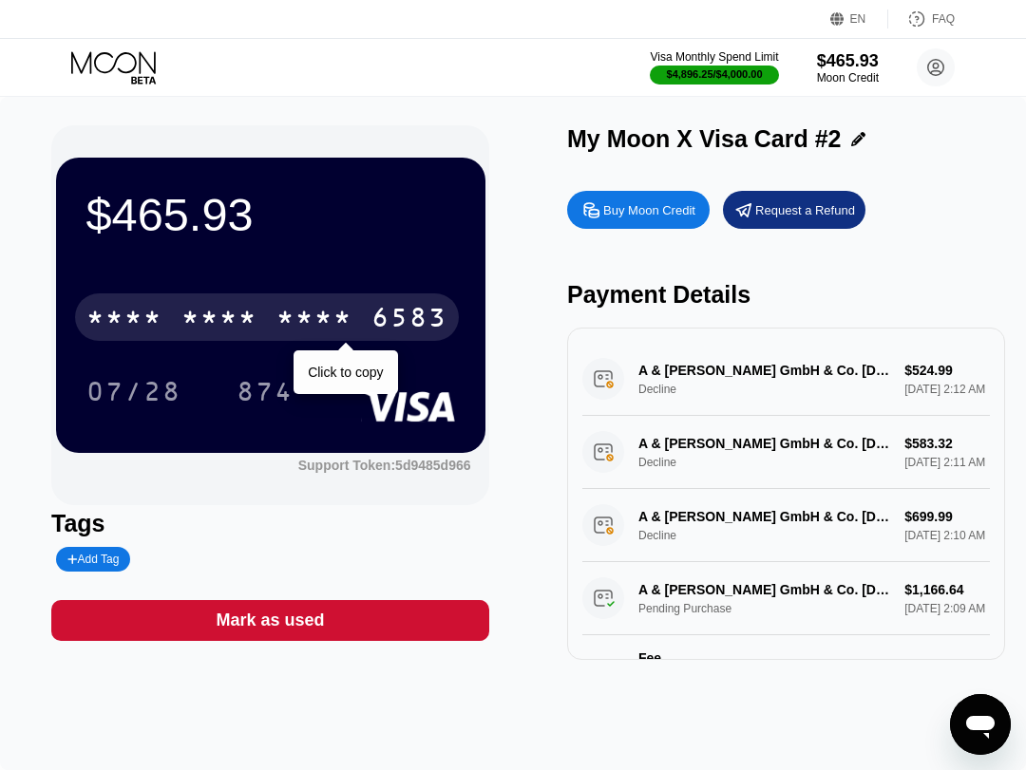
click at [304, 330] on div "* * * *" at bounding box center [314, 320] width 76 height 30
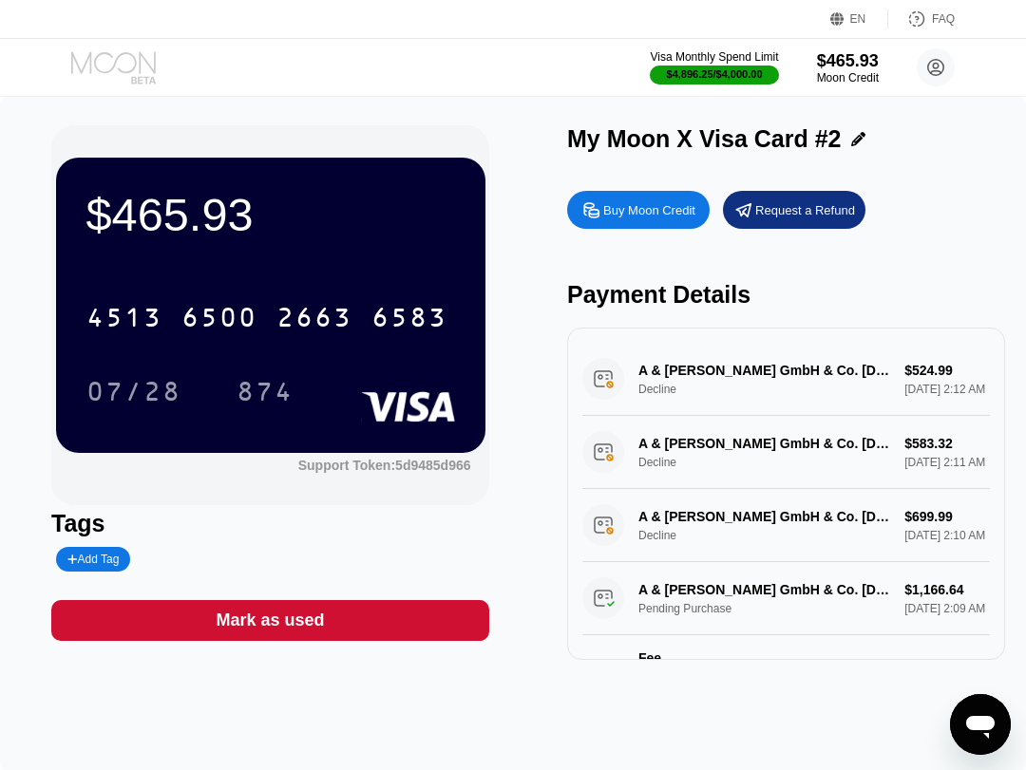
click at [119, 62] on icon at bounding box center [115, 67] width 88 height 33
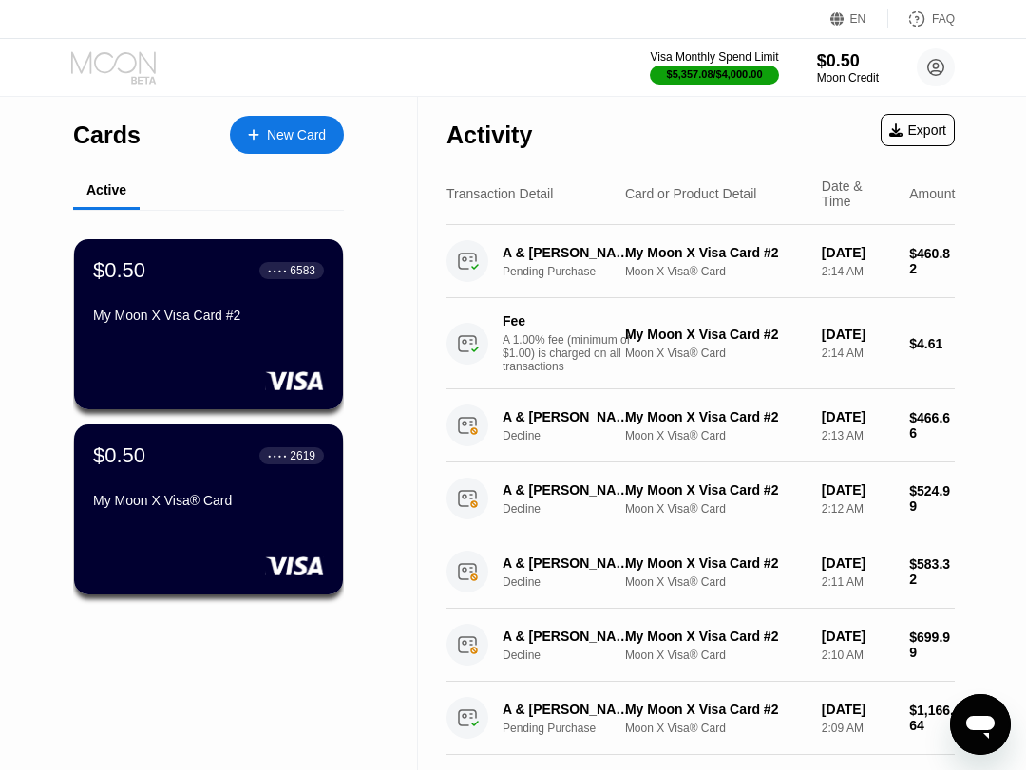
click at [114, 65] on icon at bounding box center [113, 62] width 85 height 22
click at [843, 73] on div "Moon Credit" at bounding box center [848, 77] width 64 height 13
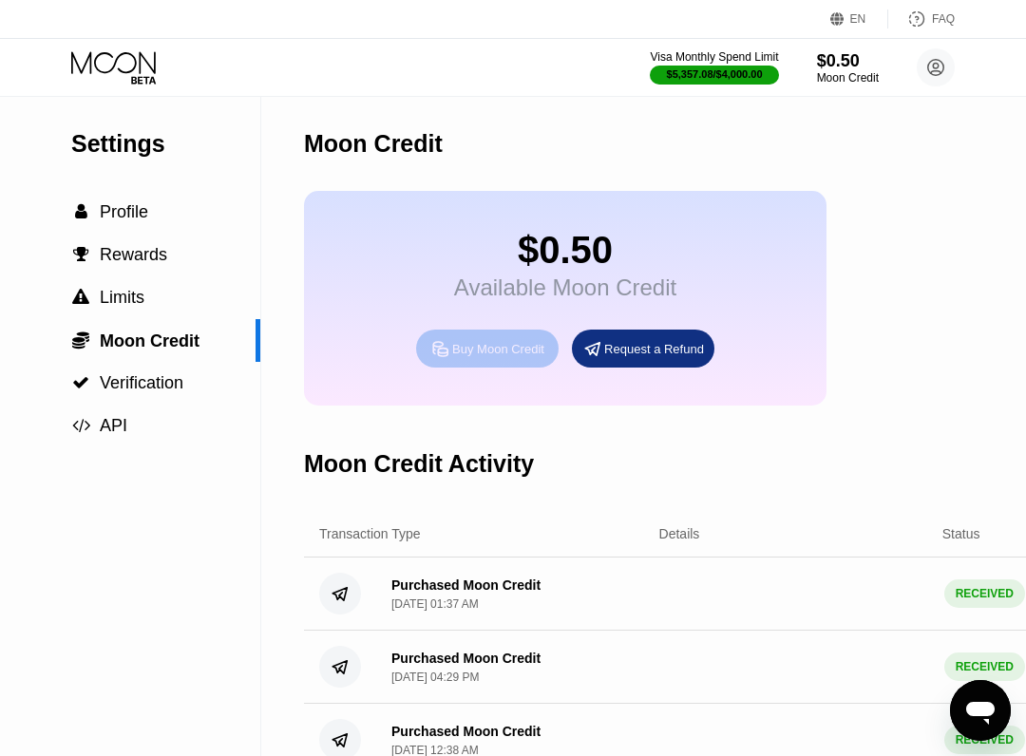
click at [503, 357] on div "Buy Moon Credit" at bounding box center [498, 349] width 92 height 16
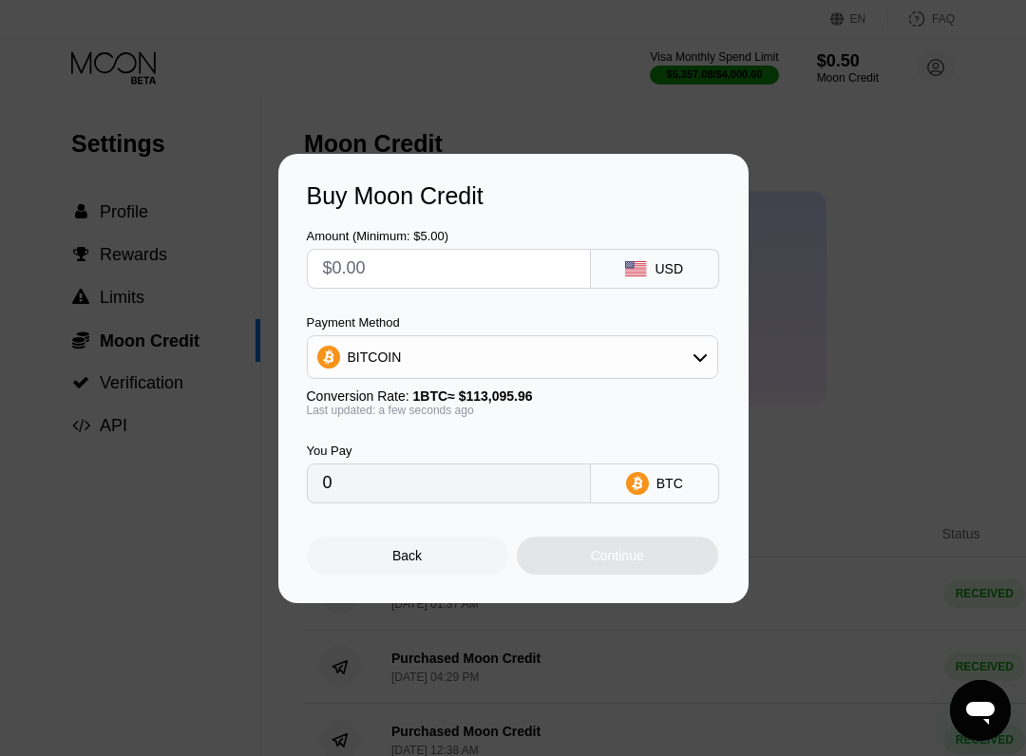
click at [510, 266] on input "text" at bounding box center [449, 269] width 252 height 38
click at [630, 272] on rect at bounding box center [635, 268] width 21 height 15
click at [467, 255] on input "text" at bounding box center [449, 269] width 252 height 38
click at [798, 134] on div at bounding box center [520, 385] width 1040 height 770
click at [424, 547] on div "Back" at bounding box center [407, 556] width 201 height 38
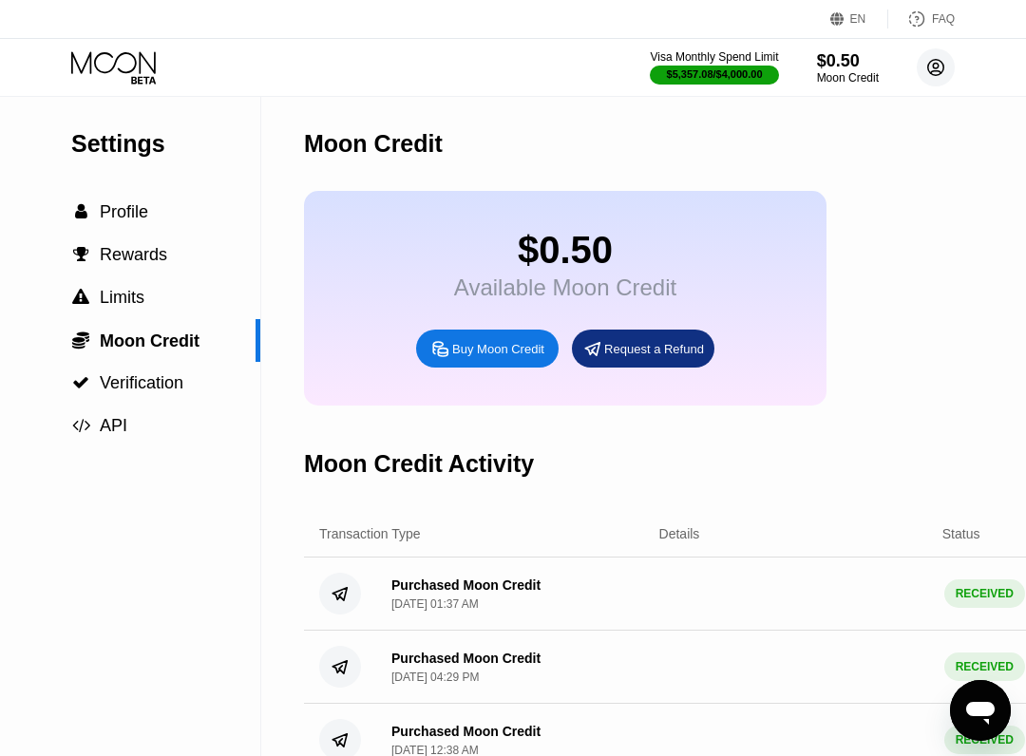
click at [917, 64] on circle at bounding box center [935, 67] width 38 height 38
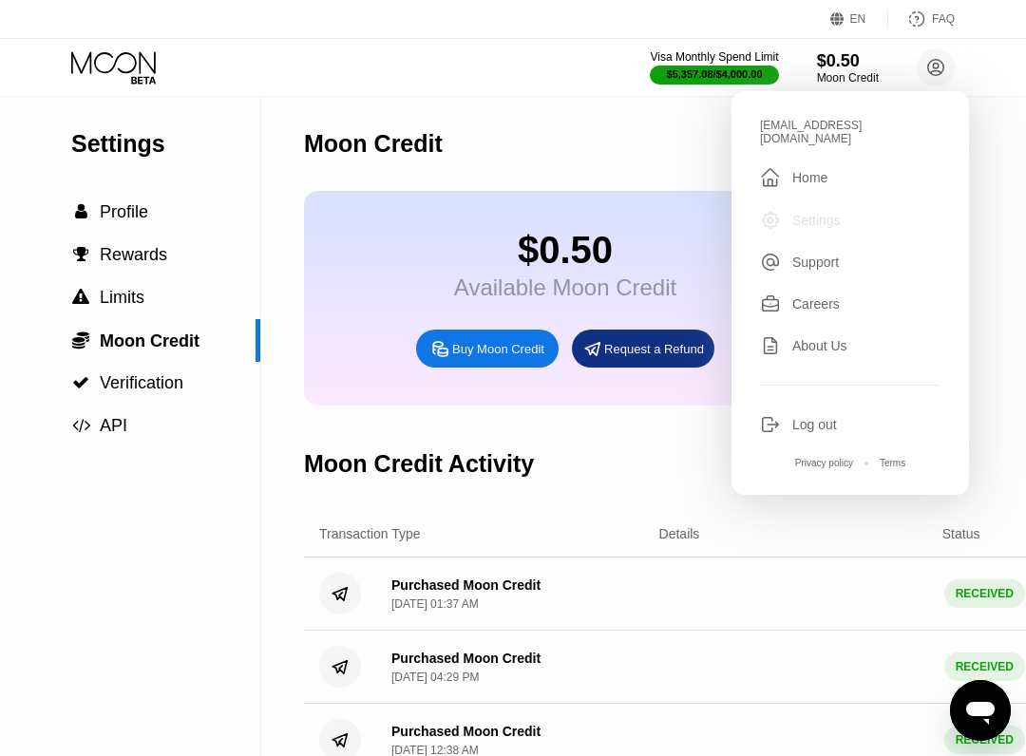
click at [783, 215] on div "Settings" at bounding box center [850, 220] width 180 height 21
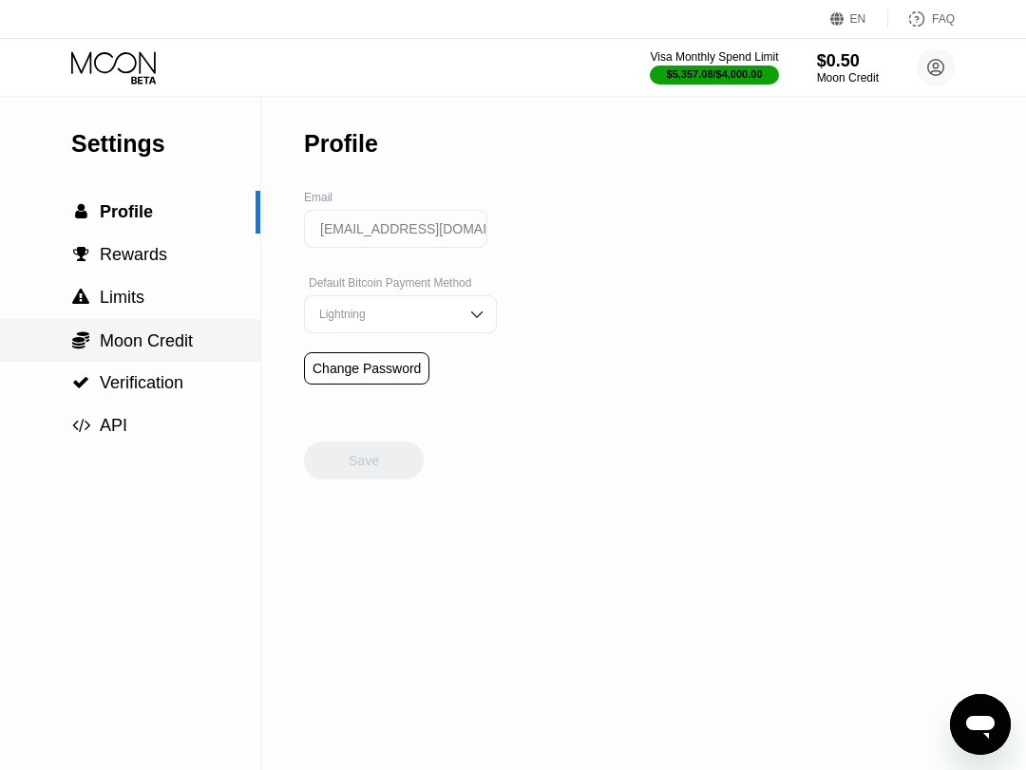
click at [198, 339] on div " Moon Credit" at bounding box center [130, 340] width 260 height 21
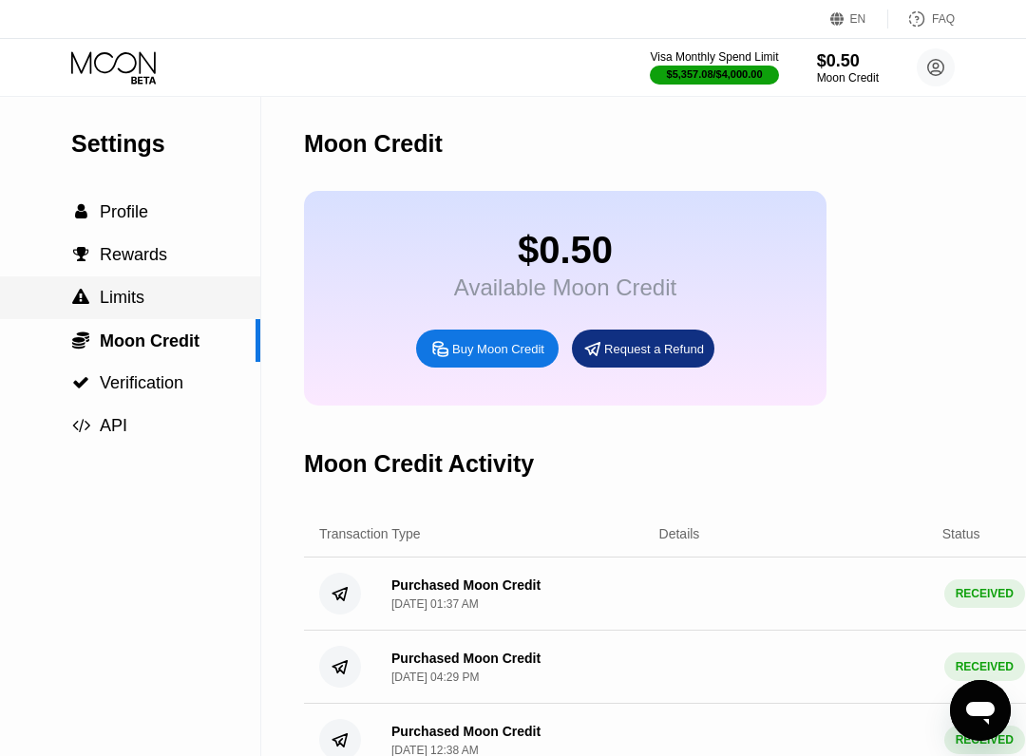
click at [177, 293] on div " Limits" at bounding box center [130, 298] width 260 height 20
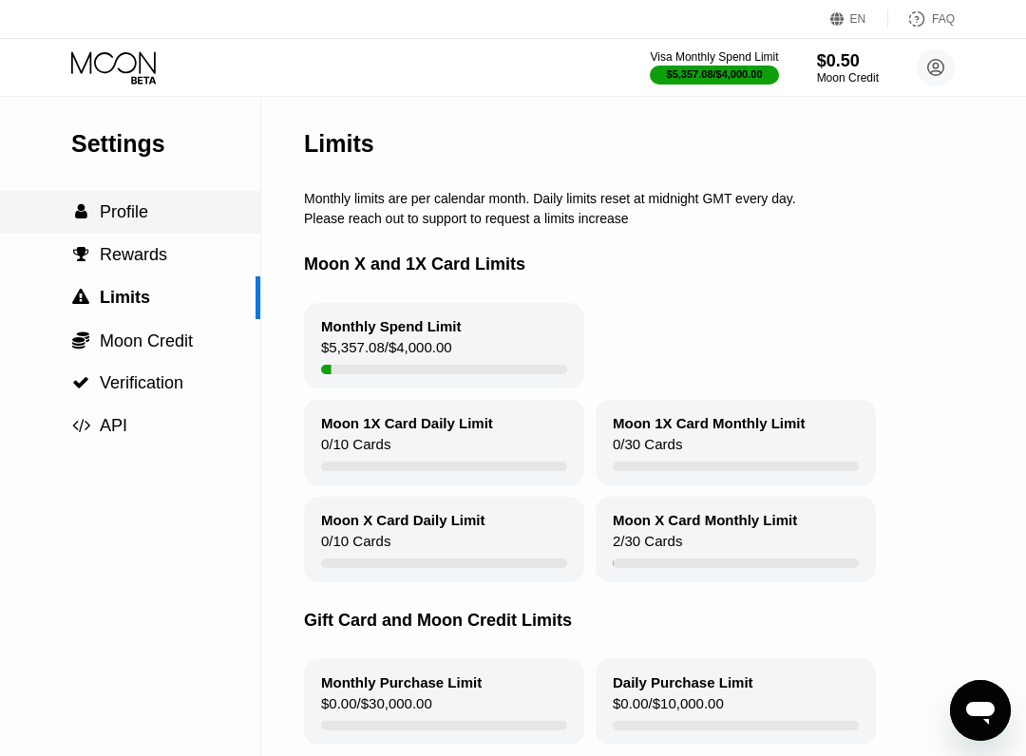
click at [188, 199] on div " Profile" at bounding box center [130, 212] width 260 height 43
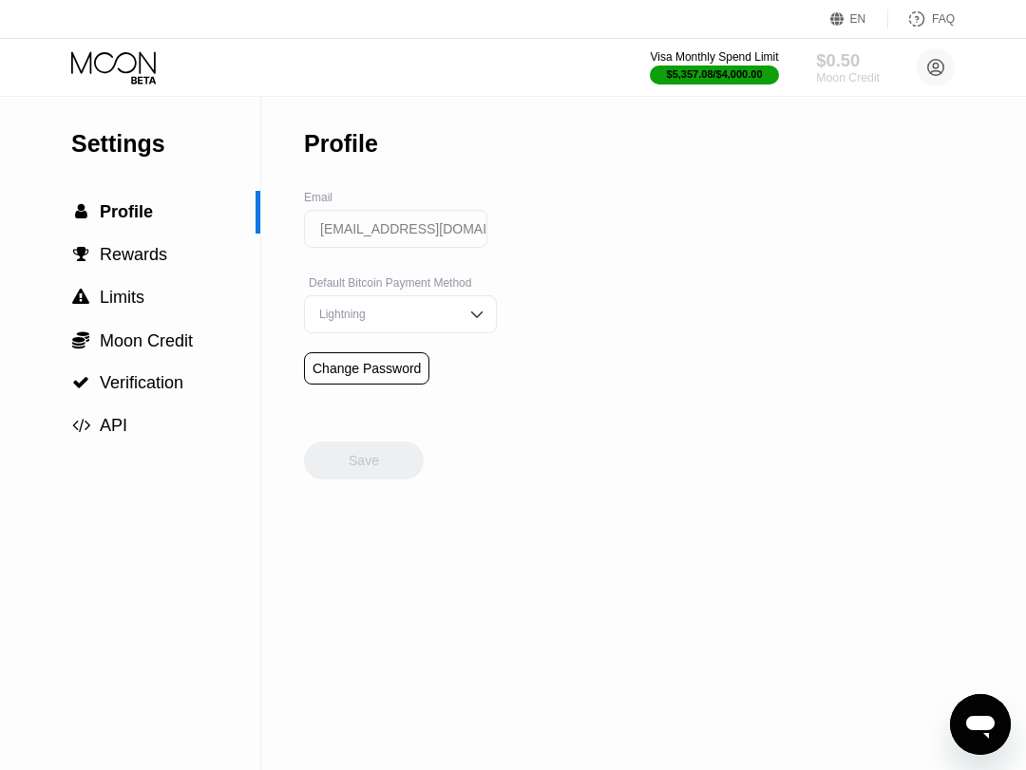
click at [828, 69] on div "$0.50" at bounding box center [848, 60] width 64 height 20
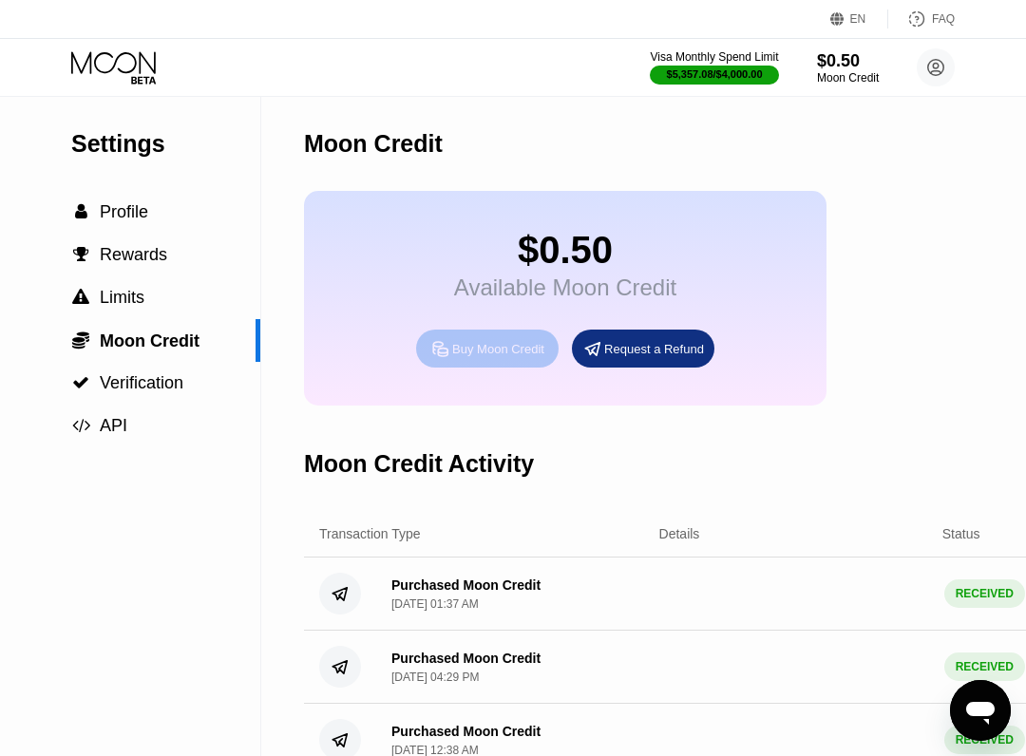
click at [501, 357] on div "Buy Moon Credit" at bounding box center [498, 349] width 92 height 16
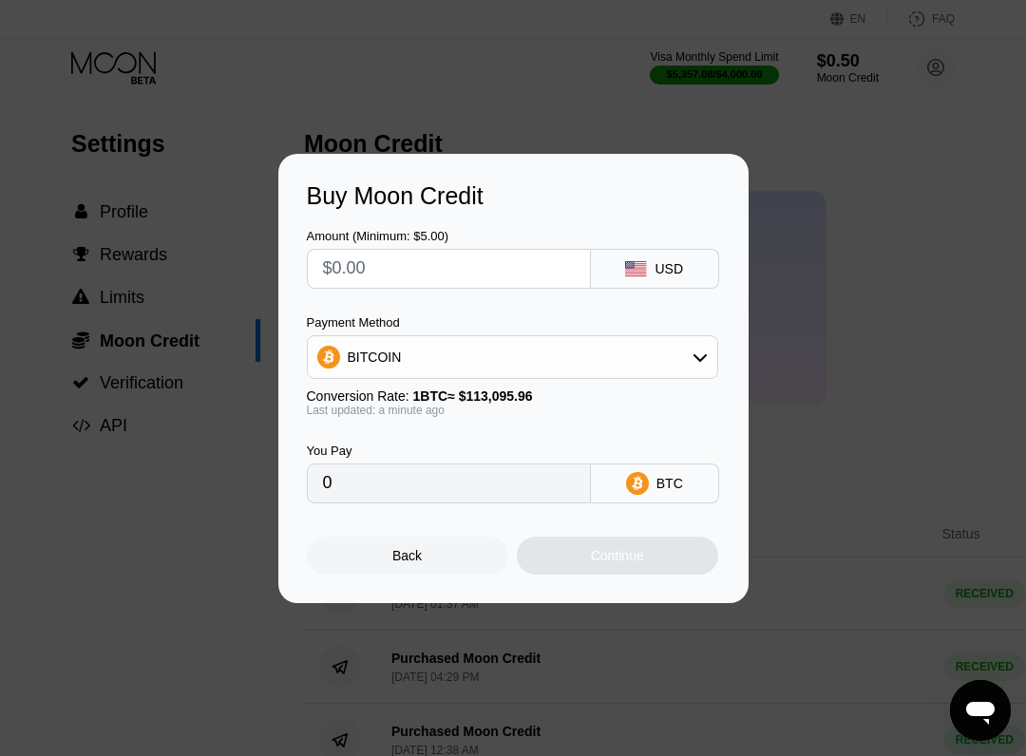
click at [500, 265] on input "text" at bounding box center [449, 269] width 252 height 38
type input "$7"
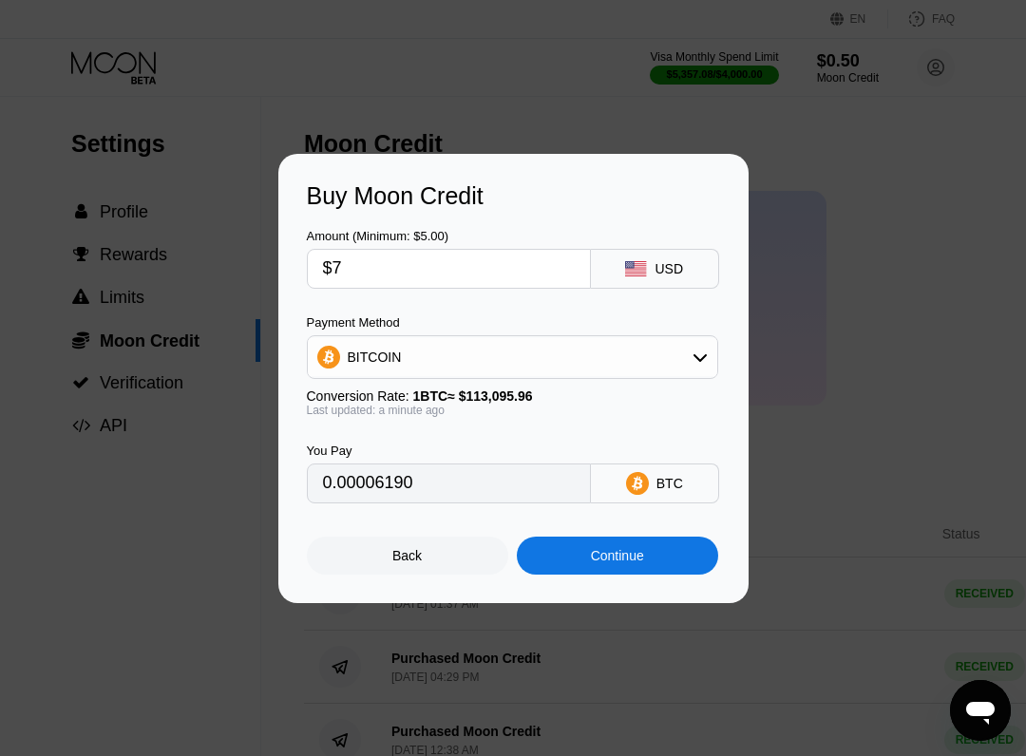
type input "0.00006190"
type input "$70"
type input "0.00061895"
type input "$700"
type input "0.00618944"
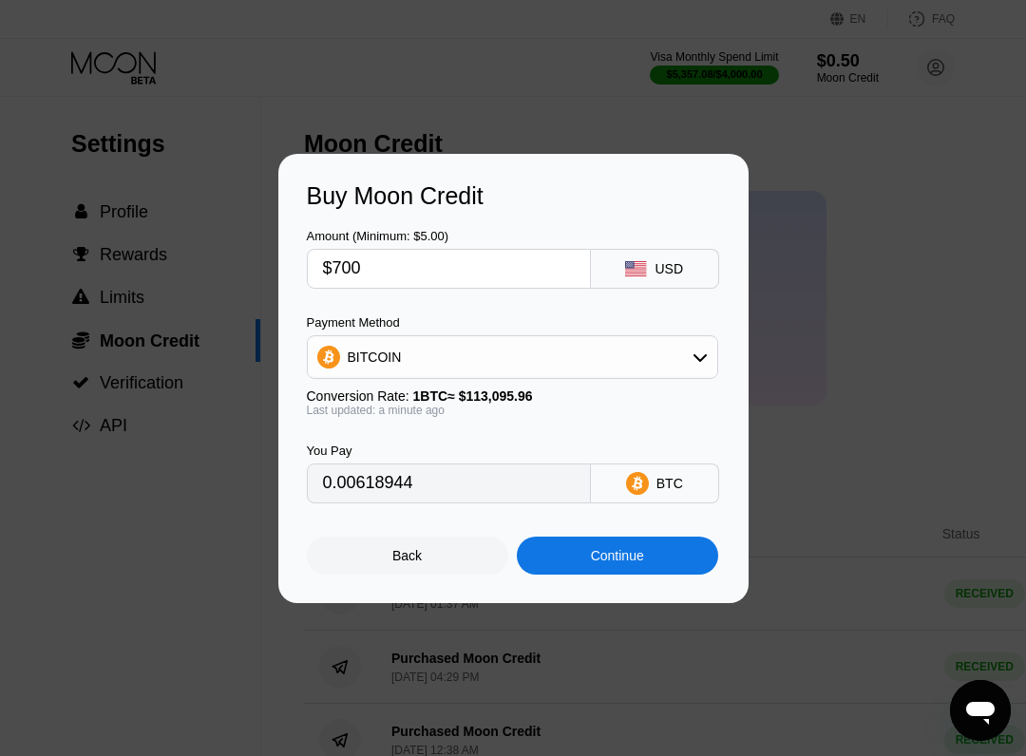
type input "$700"
click at [591, 563] on div "Continue" at bounding box center [617, 555] width 53 height 15
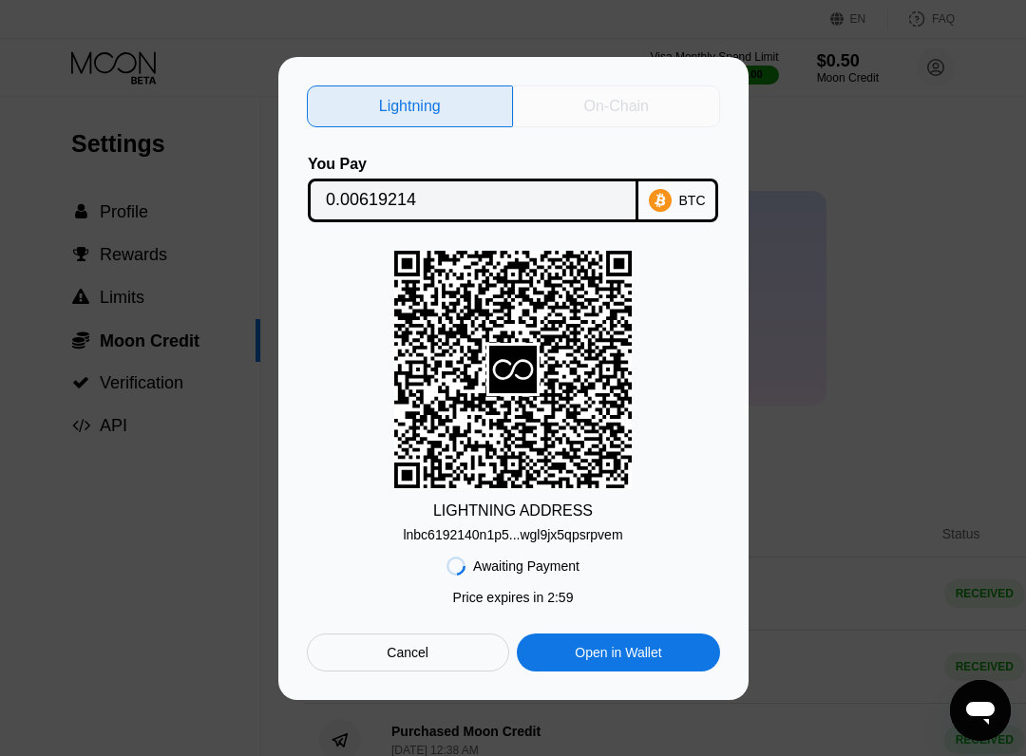
click at [598, 105] on div "On-Chain" at bounding box center [616, 106] width 65 height 19
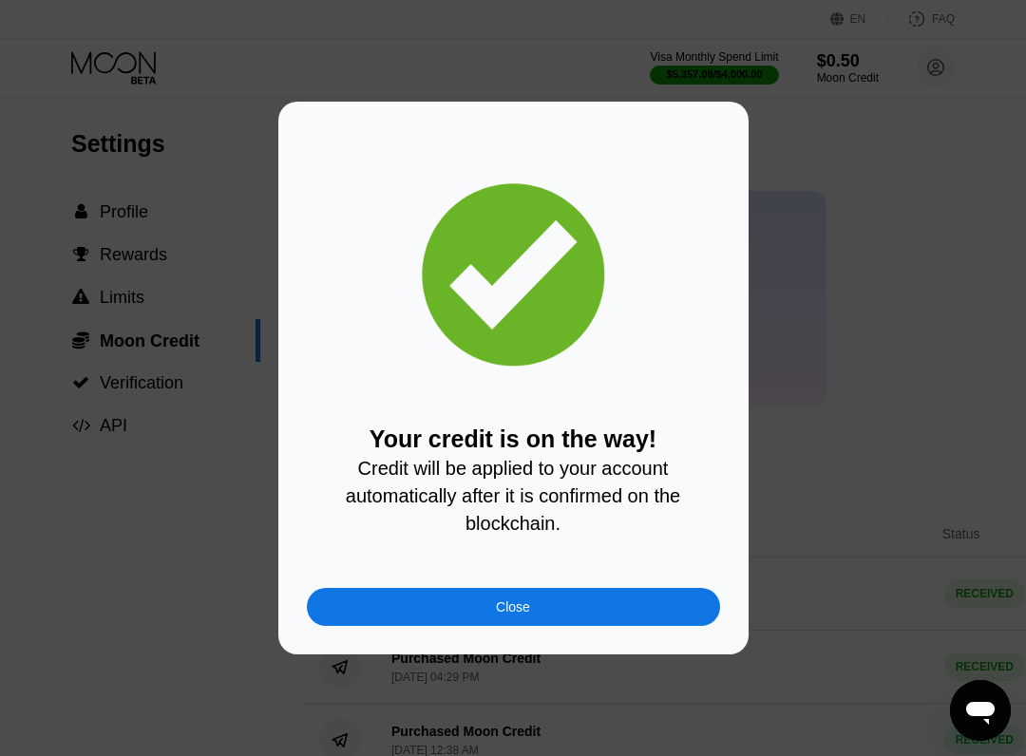
click at [825, 138] on div "Your credit is on the way! Credit will be applied to your account automatically…" at bounding box center [513, 378] width 1026 height 553
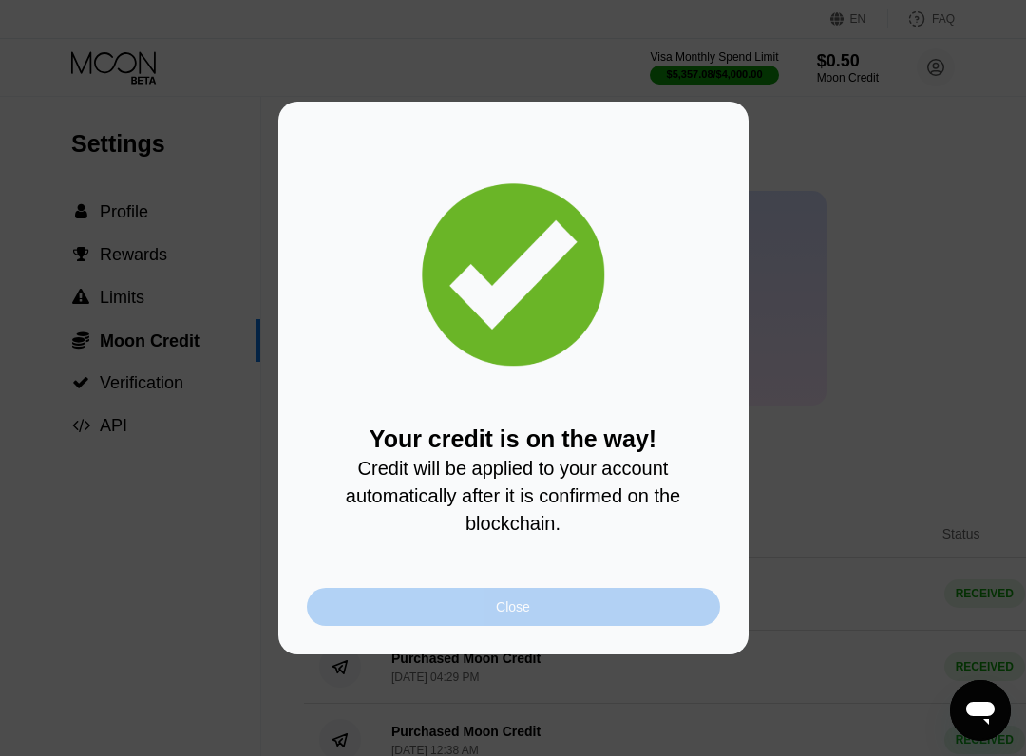
click at [492, 626] on div "Close" at bounding box center [513, 607] width 413 height 38
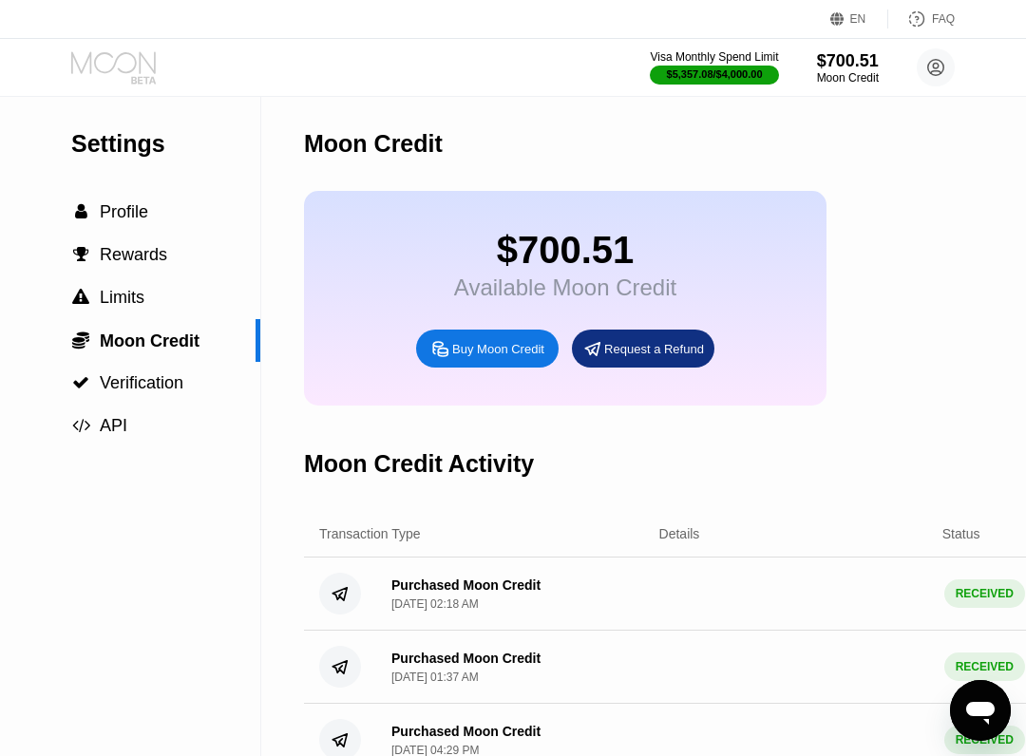
click at [135, 57] on icon at bounding box center [115, 67] width 88 height 33
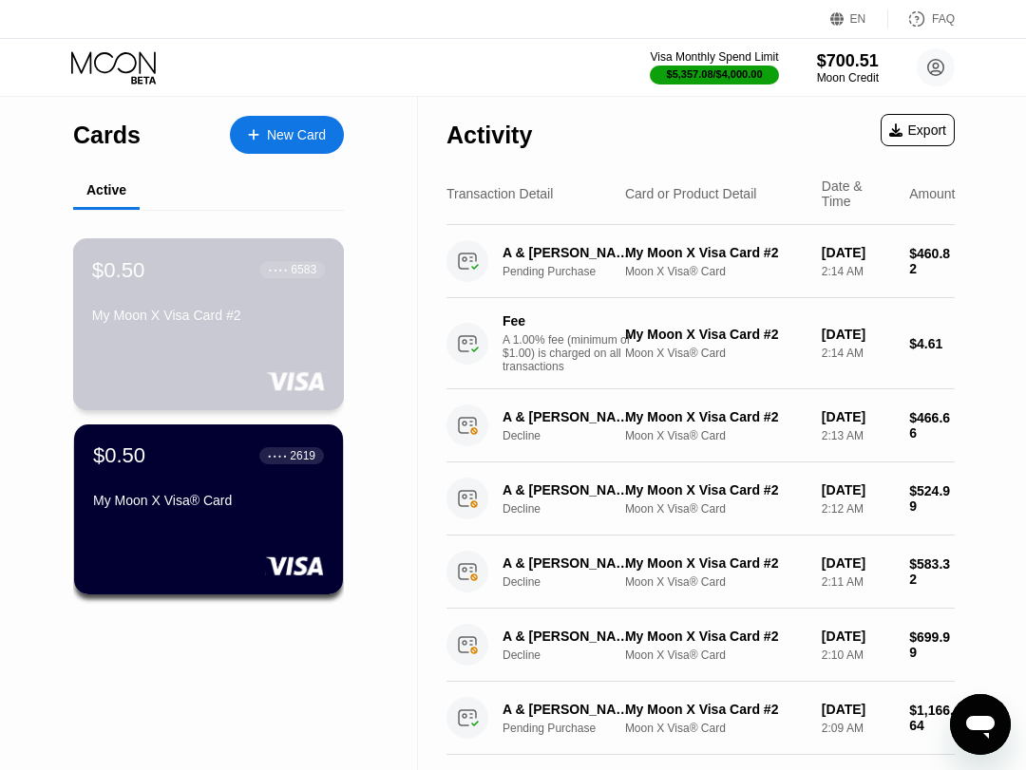
click at [187, 330] on div "My Moon X Visa Card #2" at bounding box center [208, 319] width 233 height 23
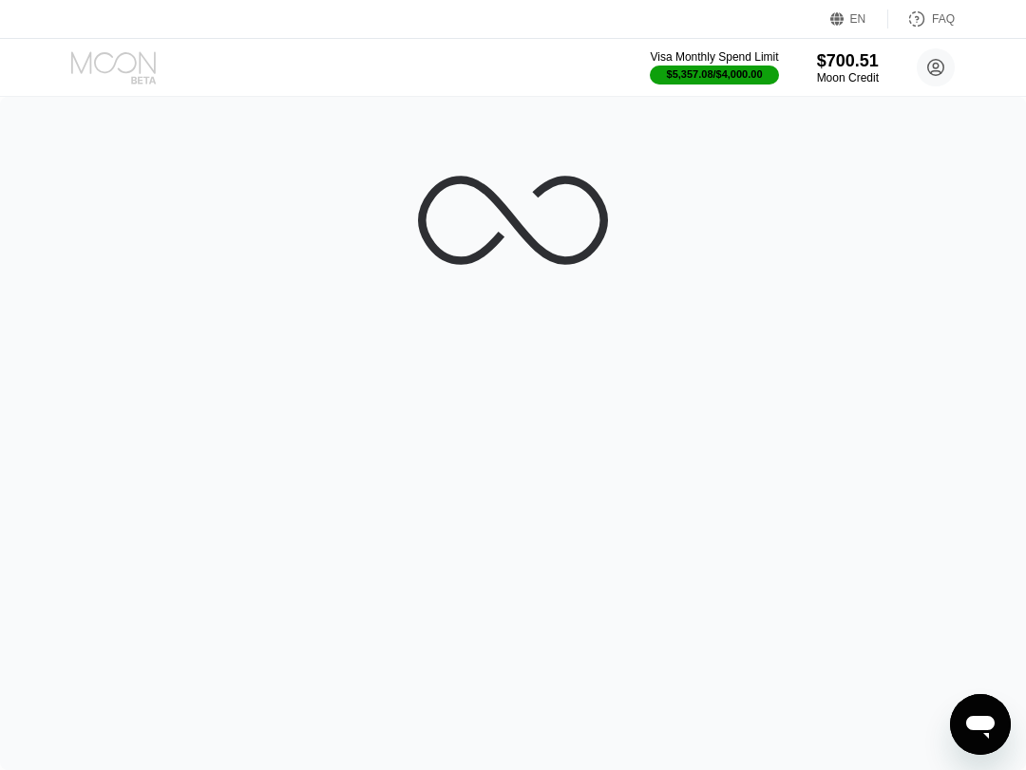
click at [124, 67] on icon at bounding box center [115, 67] width 88 height 33
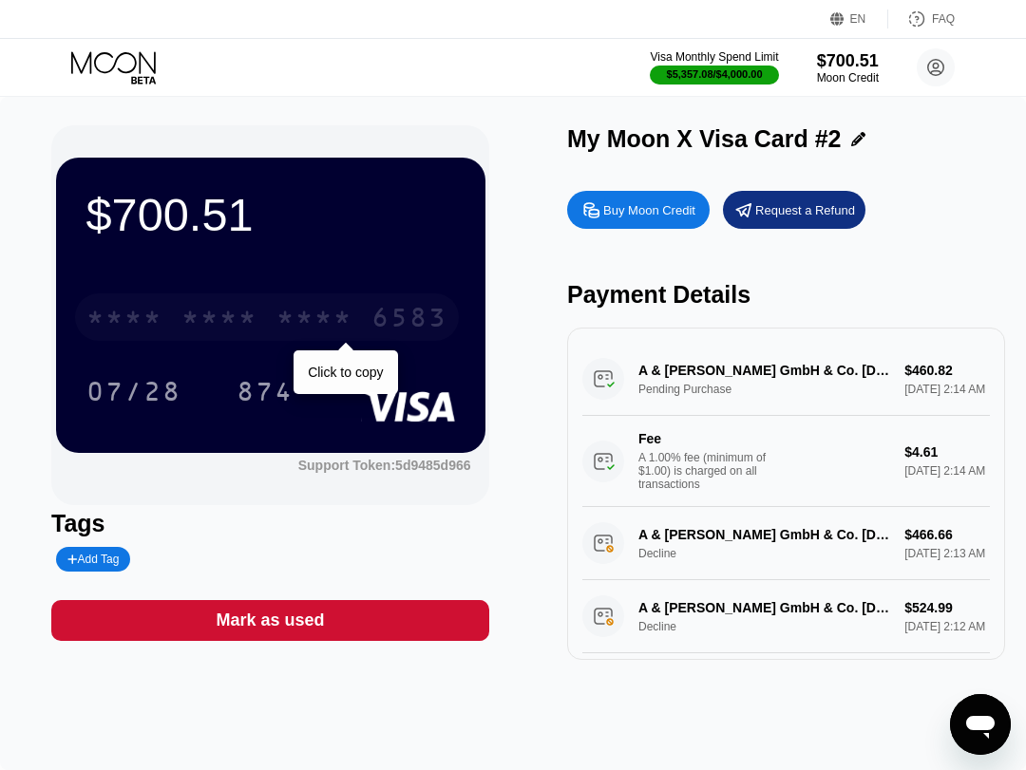
click at [227, 316] on div "* * * *" at bounding box center [219, 320] width 76 height 30
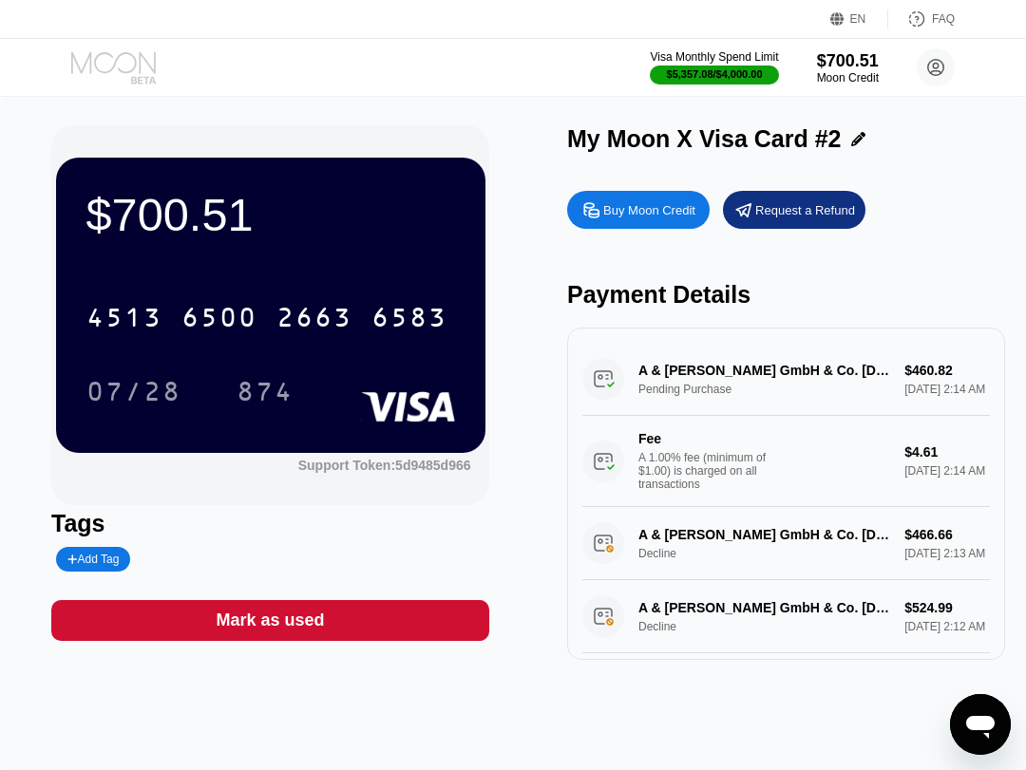
click at [138, 54] on icon at bounding box center [115, 67] width 88 height 33
